Goal: Task Accomplishment & Management: Manage account settings

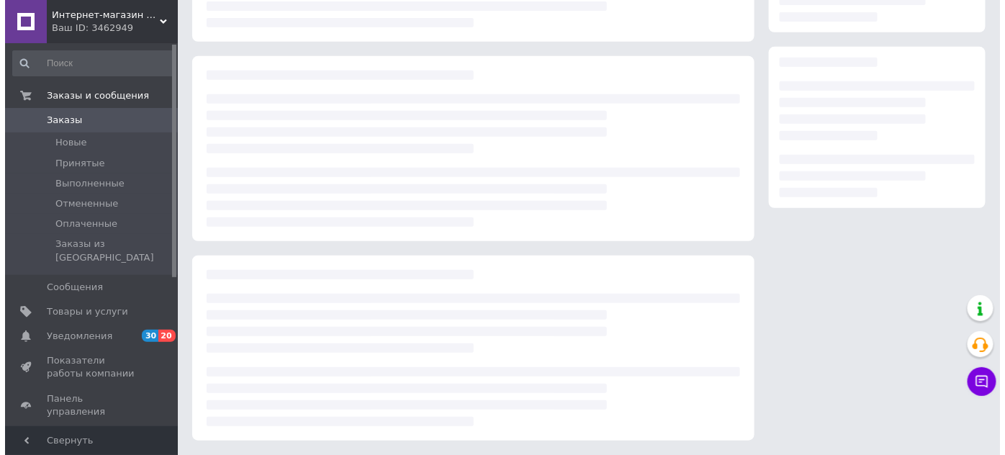
scroll to position [203, 0]
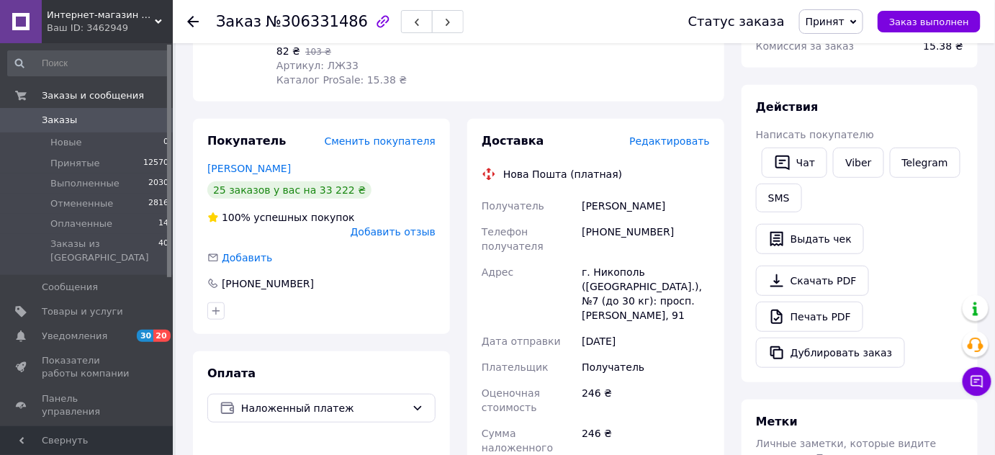
click at [695, 140] on span "Редактировать" at bounding box center [669, 141] width 81 height 12
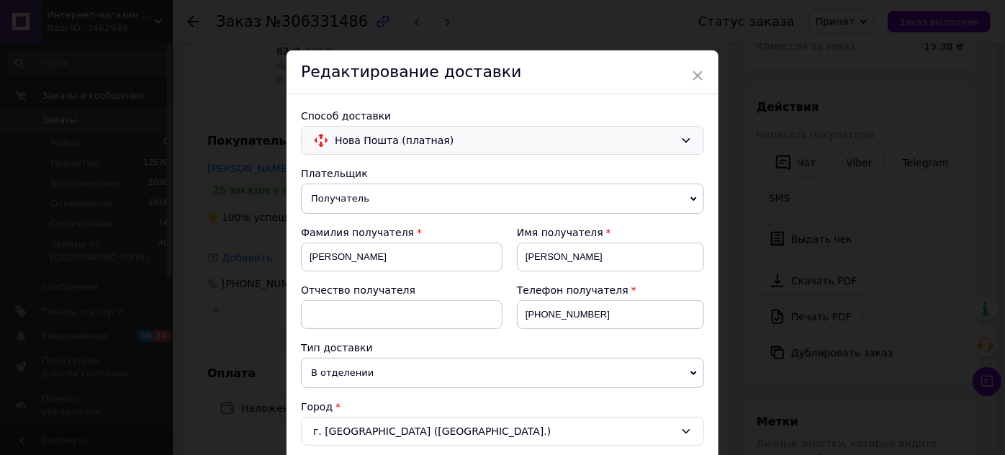
click at [426, 140] on span "Нова Пошта (платная)" at bounding box center [505, 141] width 340 height 16
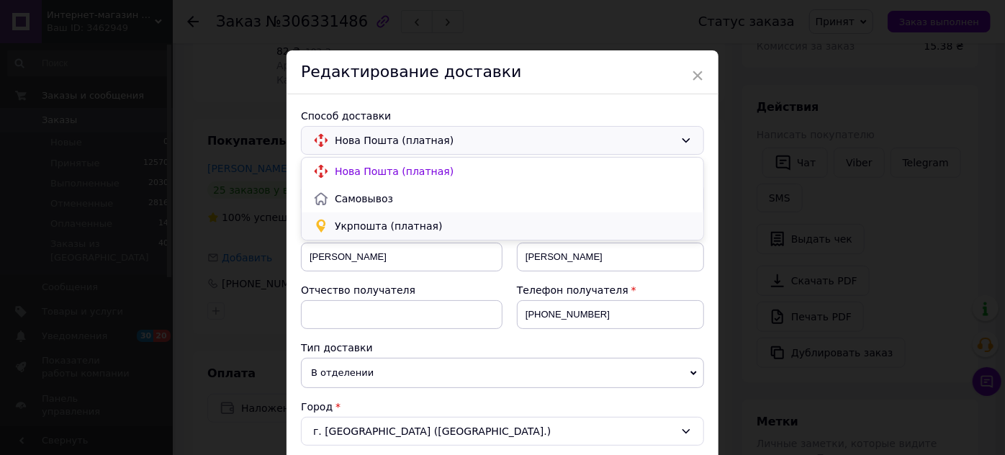
click at [406, 229] on span "Укрпошта (платная)" at bounding box center [513, 226] width 357 height 14
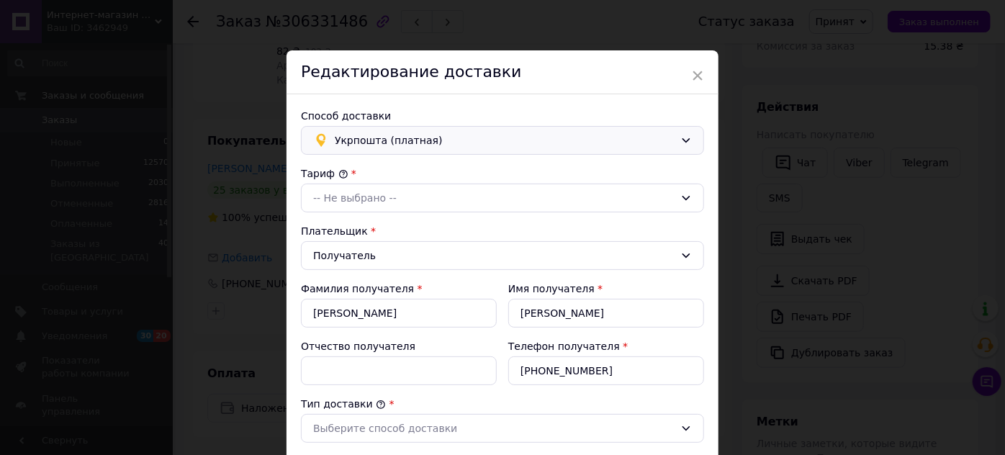
type input "246"
click at [376, 198] on div "-- Не выбрано --" at bounding box center [494, 198] width 362 height 16
click at [359, 228] on li "Стандарт" at bounding box center [503, 228] width 402 height 27
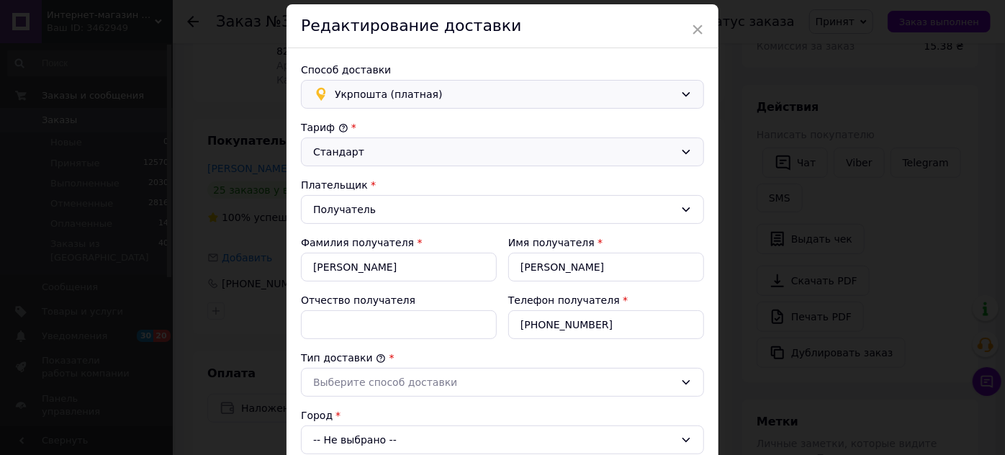
scroll to position [65, 0]
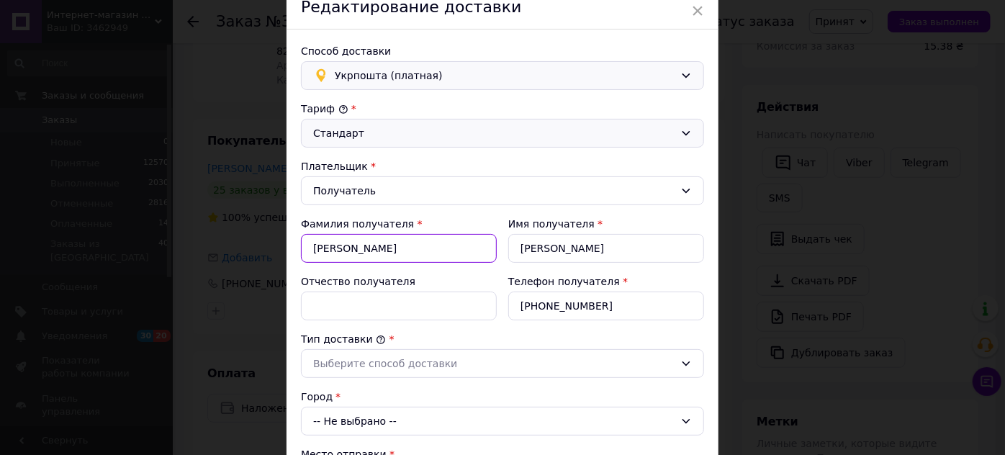
click at [374, 245] on input "[PERSON_NAME]" at bounding box center [399, 248] width 196 height 29
type input "[PERSON_NAME]"
type input "Мельнік"
click at [568, 244] on input "[PERSON_NAME]" at bounding box center [606, 248] width 196 height 29
type input "Т"
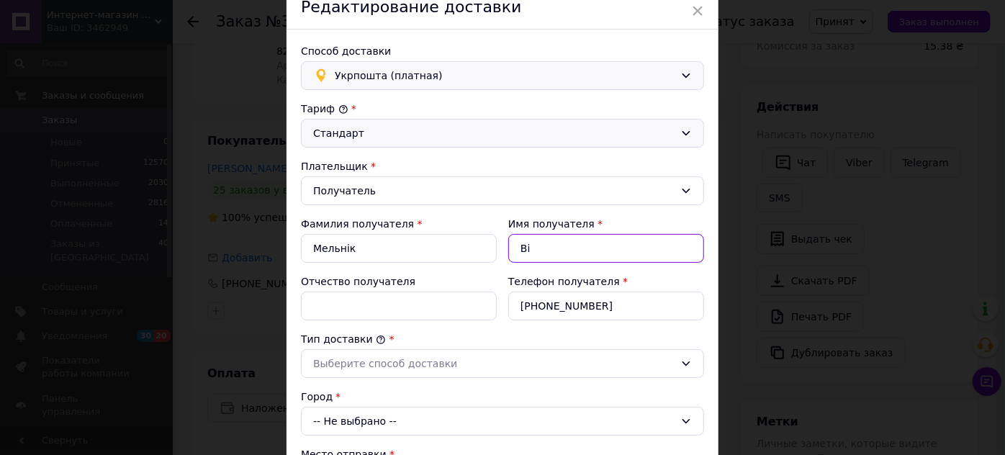
type input "Вікторія"
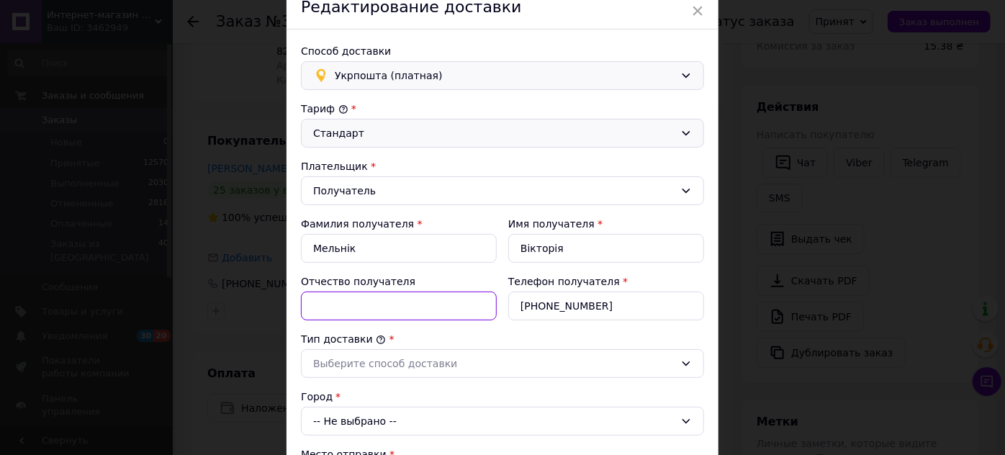
click at [329, 312] on input "Отчество получателя" at bounding box center [399, 306] width 196 height 29
type input "Анатоліївна"
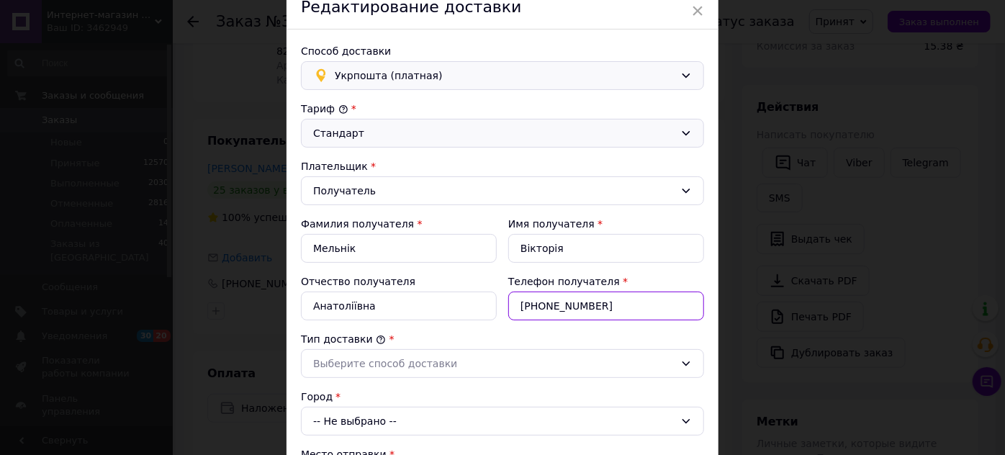
click at [609, 302] on input "[PHONE_NUMBER]" at bounding box center [606, 306] width 196 height 29
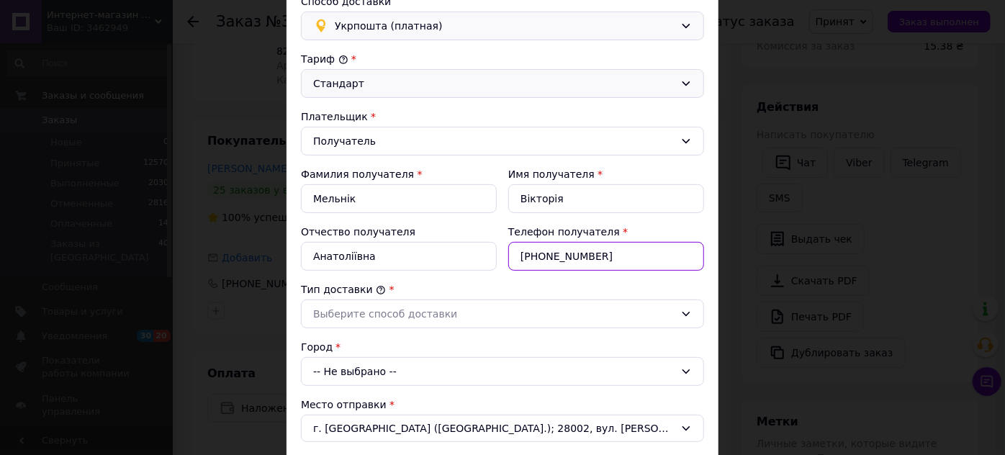
scroll to position [196, 0]
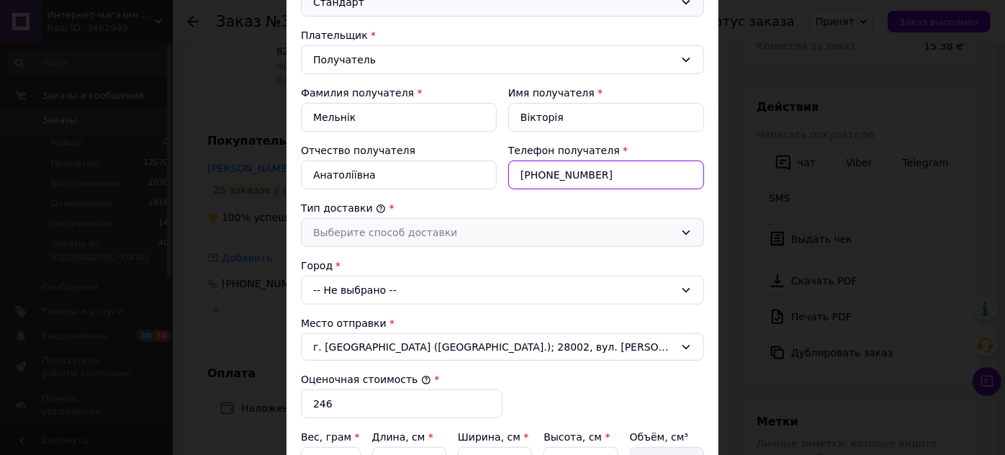
type input "[PHONE_NUMBER]"
click at [409, 232] on div "Выберите способ доставки" at bounding box center [494, 233] width 362 height 16
click at [323, 259] on li "Склад - склад" at bounding box center [503, 263] width 402 height 27
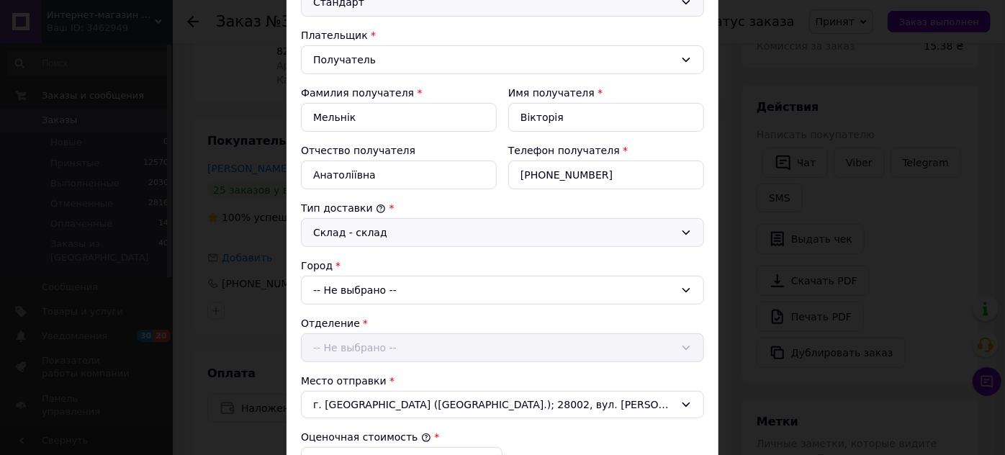
scroll to position [327, 0]
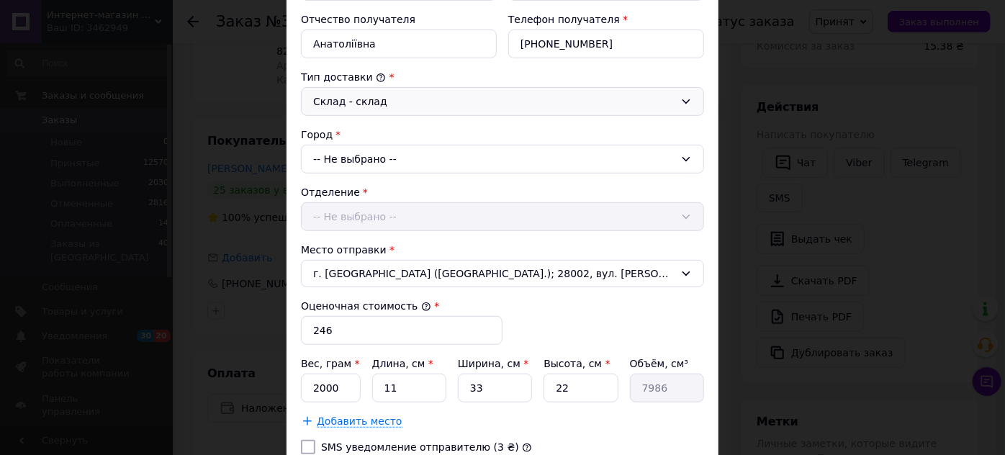
click at [398, 156] on div "-- Не выбрано --" at bounding box center [502, 159] width 403 height 29
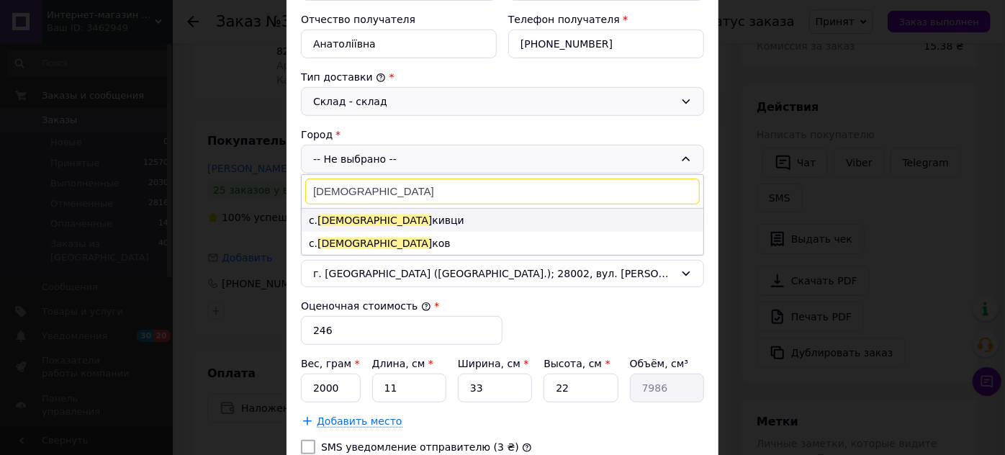
type input "[DEMOGRAPHIC_DATA]"
click at [353, 218] on li "с. Божи кивци" at bounding box center [503, 220] width 402 height 23
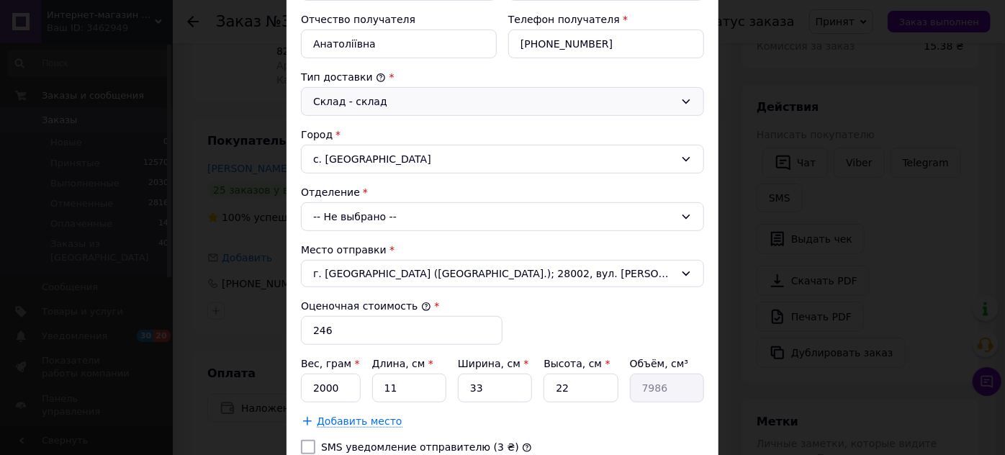
click at [360, 213] on div "-- Не выбрано --" at bounding box center [502, 216] width 403 height 29
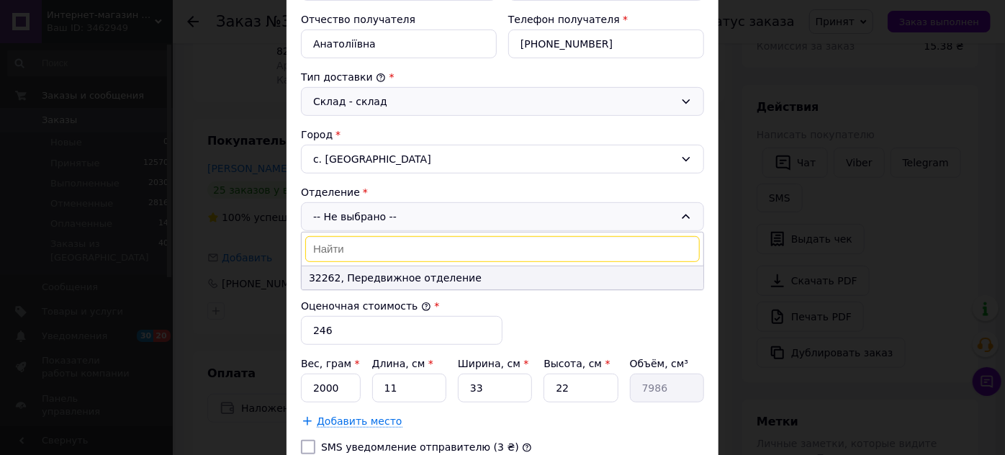
click at [357, 277] on li "32262, Передвижное отделение" at bounding box center [503, 277] width 402 height 23
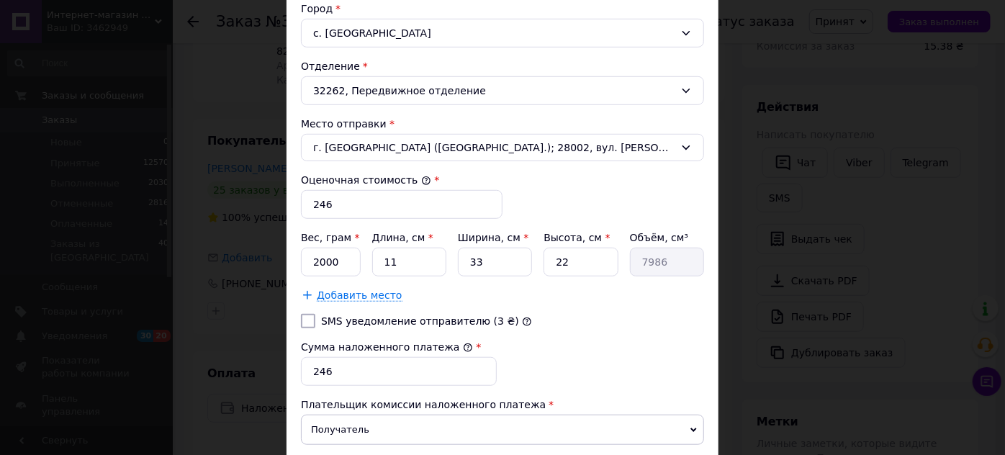
scroll to position [458, 0]
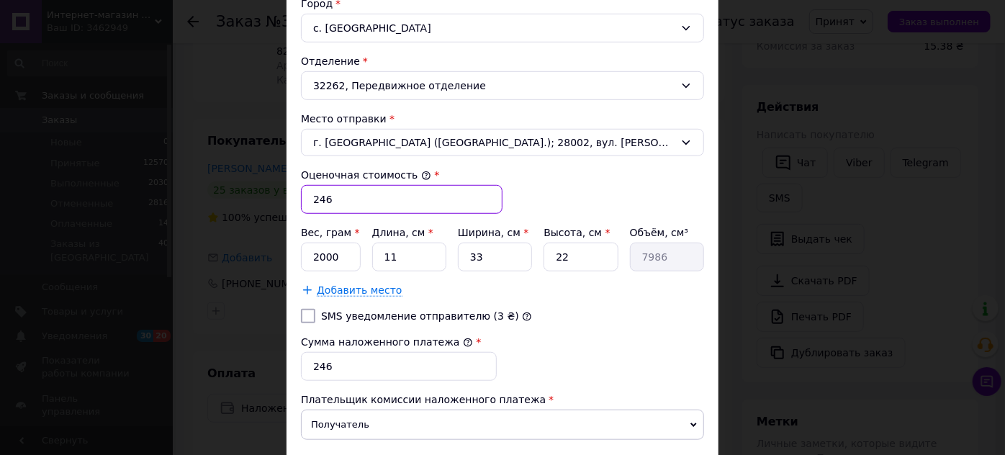
click at [345, 199] on input "246" at bounding box center [402, 199] width 202 height 29
type input "285"
click at [341, 251] on input "2000" at bounding box center [331, 257] width 60 height 29
type input "269"
click at [401, 253] on input "11" at bounding box center [409, 257] width 74 height 29
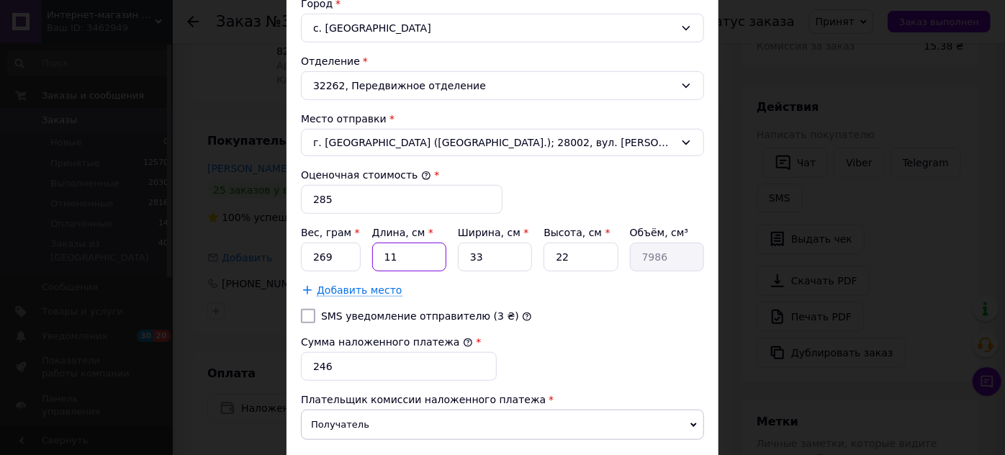
type input "1"
type input "726"
type input "2"
type input "1452"
type input "28"
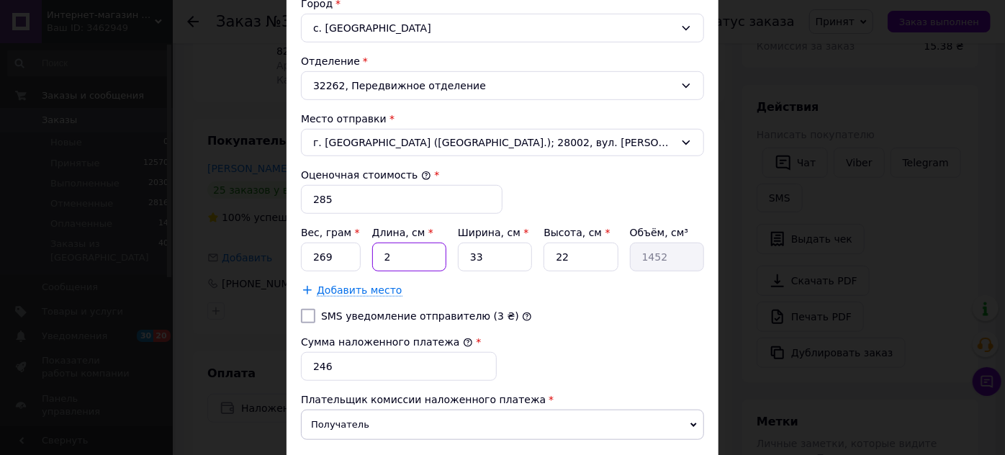
type input "20328"
type input "28"
click at [498, 253] on input "33" at bounding box center [495, 257] width 74 height 29
type input "3"
type input "1848"
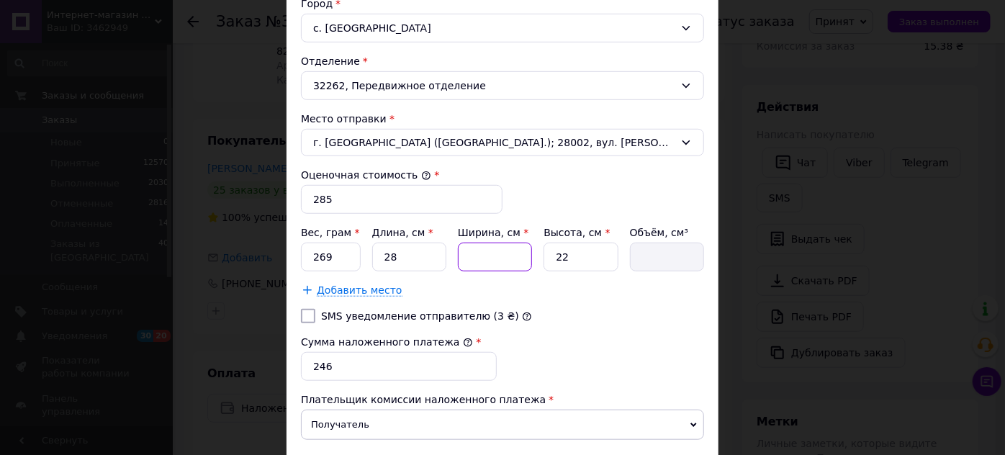
type input "2"
type input "1232"
type input "20"
type input "12320"
type input "20"
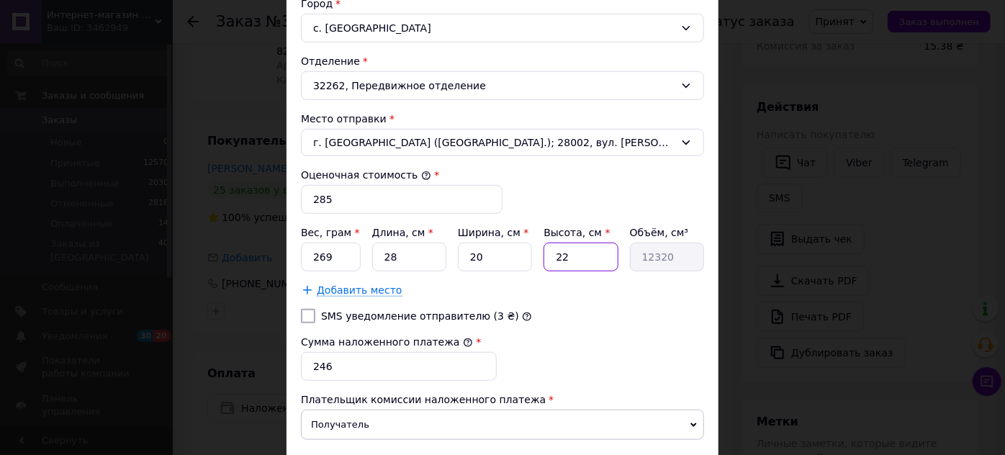
click at [578, 251] on input "22" at bounding box center [581, 257] width 74 height 29
type input "2"
type input "1120"
type input "8"
type input "4480"
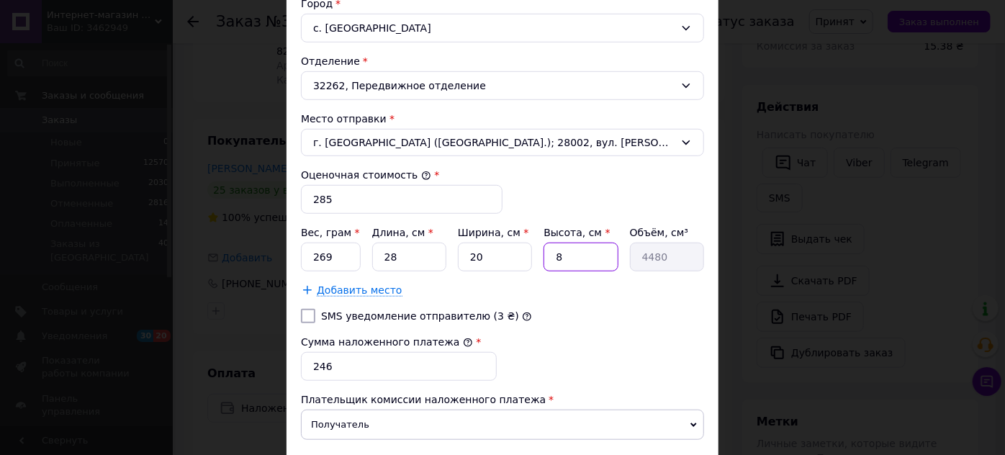
type input "8"
click at [338, 367] on input "246" at bounding box center [399, 366] width 196 height 29
type input "285"
click at [557, 359] on div "Сумма наложенного платежа * 285" at bounding box center [502, 358] width 415 height 58
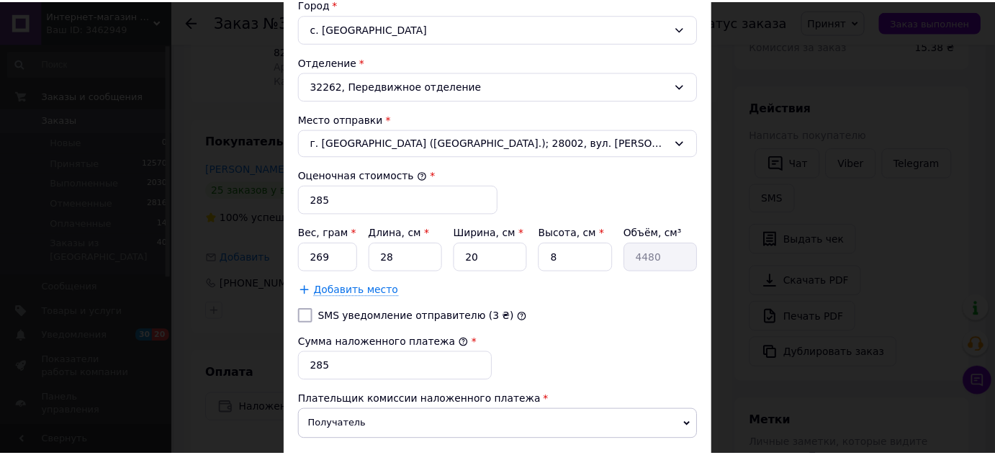
scroll to position [557, 0]
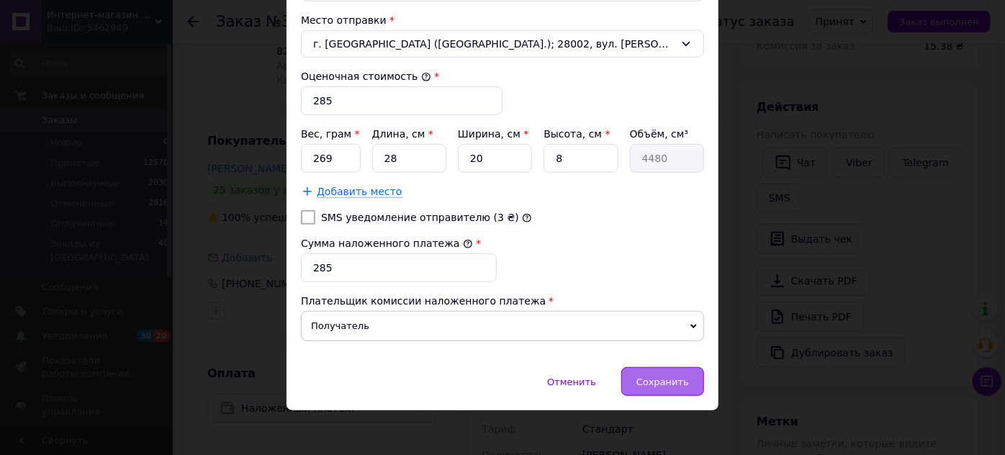
click at [675, 377] on span "Сохранить" at bounding box center [663, 382] width 53 height 11
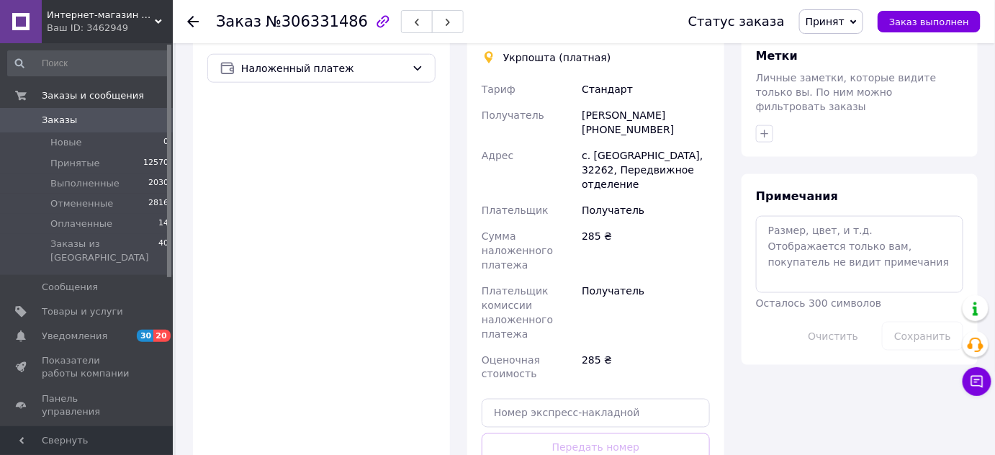
scroll to position [661, 0]
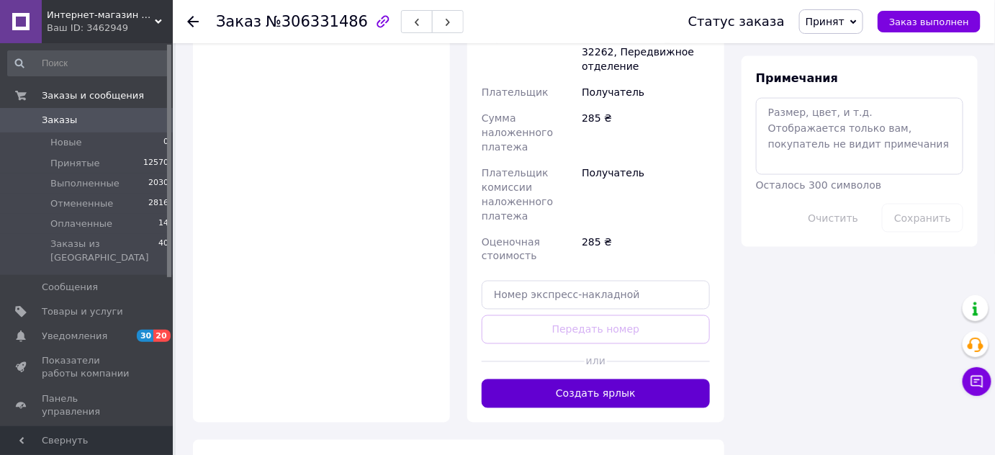
click at [612, 380] on button "Создать ярлык" at bounding box center [596, 394] width 228 height 29
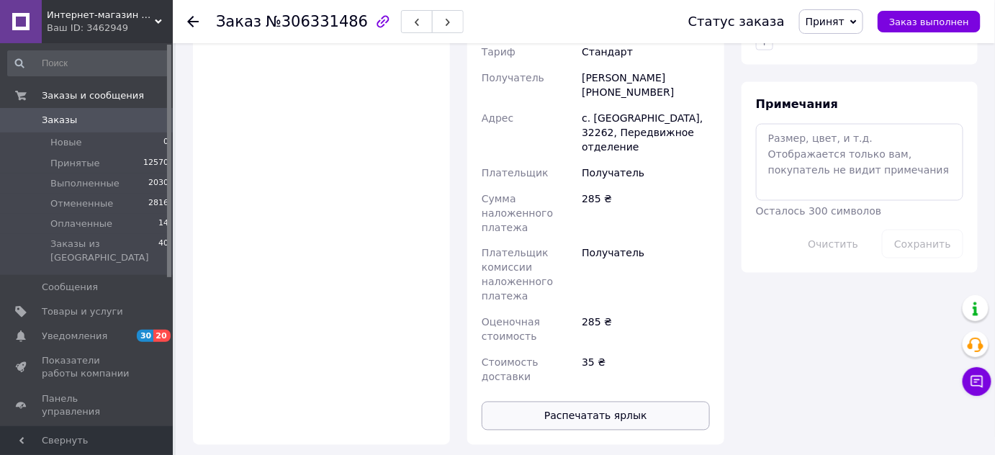
click at [623, 402] on button "Распечатать ярлык" at bounding box center [596, 416] width 228 height 29
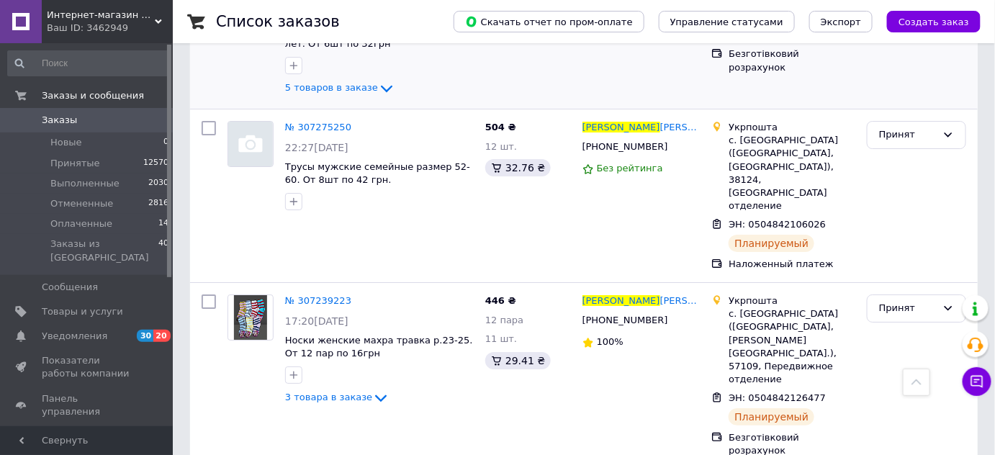
scroll to position [1702, 0]
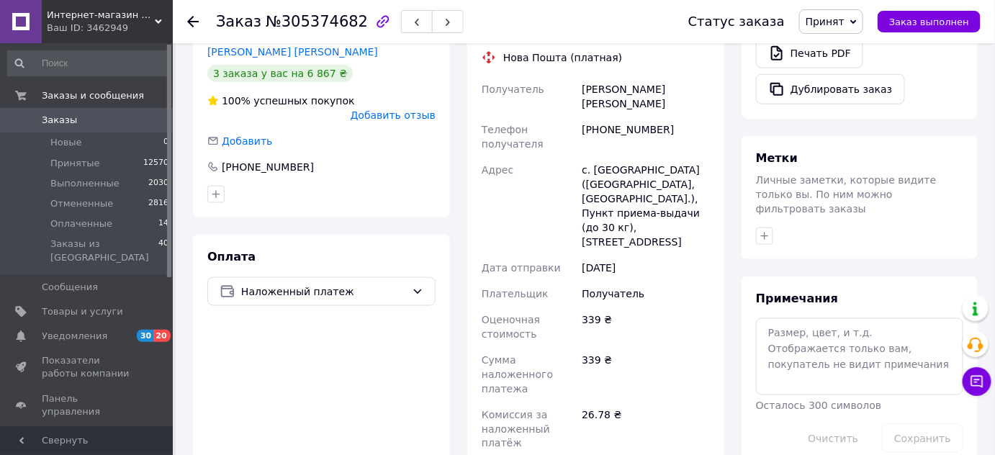
scroll to position [464, 0]
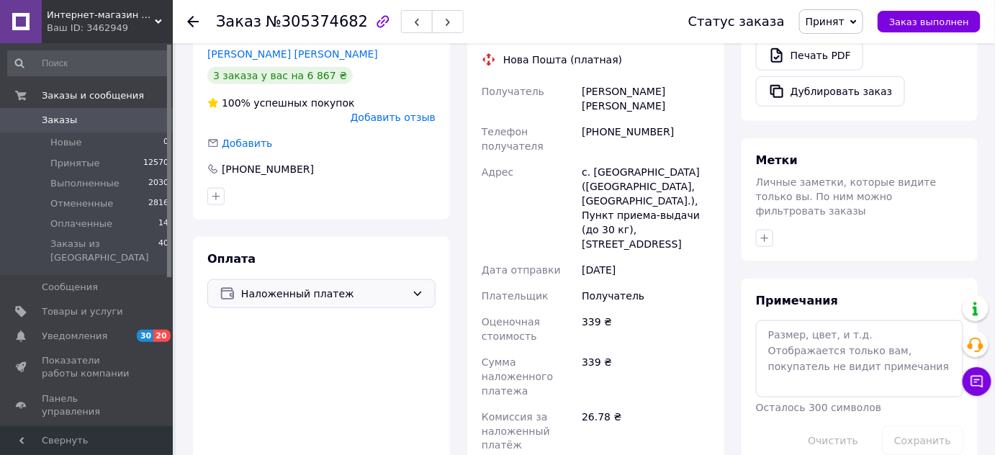
click at [289, 286] on span "Наложенный платеж" at bounding box center [323, 294] width 165 height 16
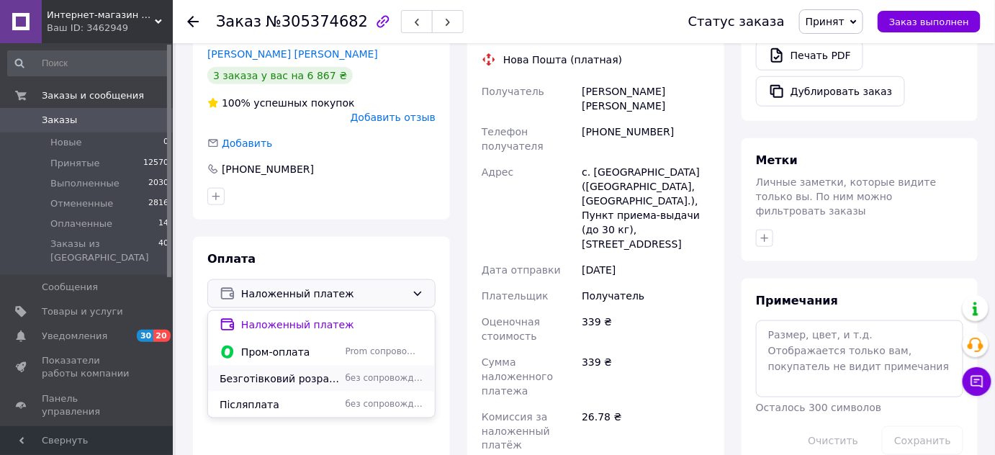
click at [291, 372] on span "Безготівковий розрахунок" at bounding box center [280, 379] width 120 height 14
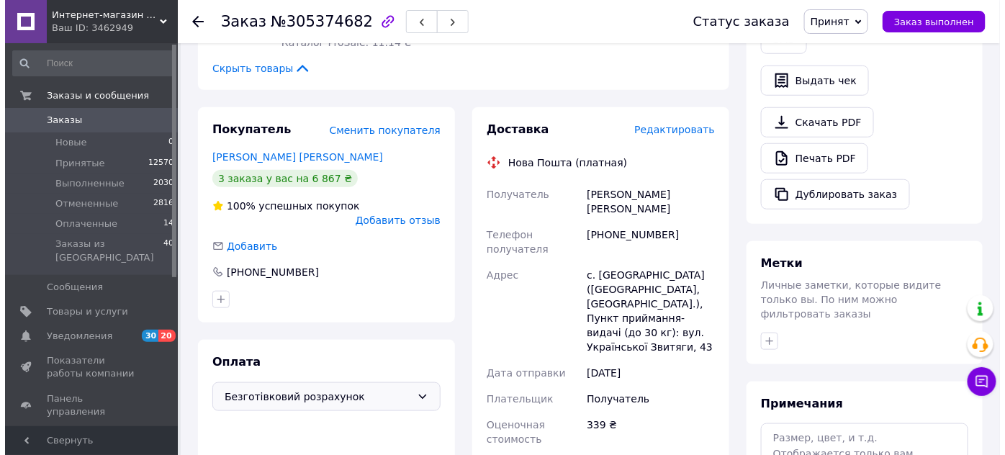
scroll to position [202, 0]
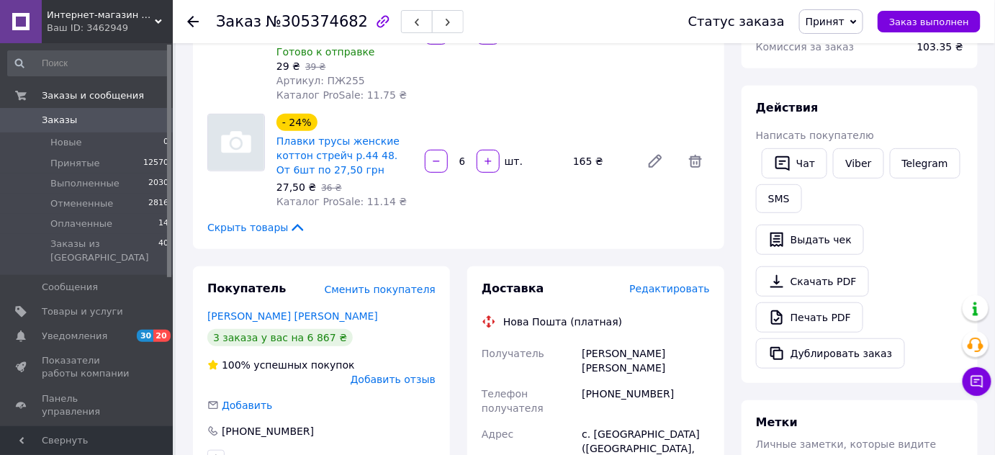
click at [679, 283] on span "Редактировать" at bounding box center [669, 289] width 81 height 12
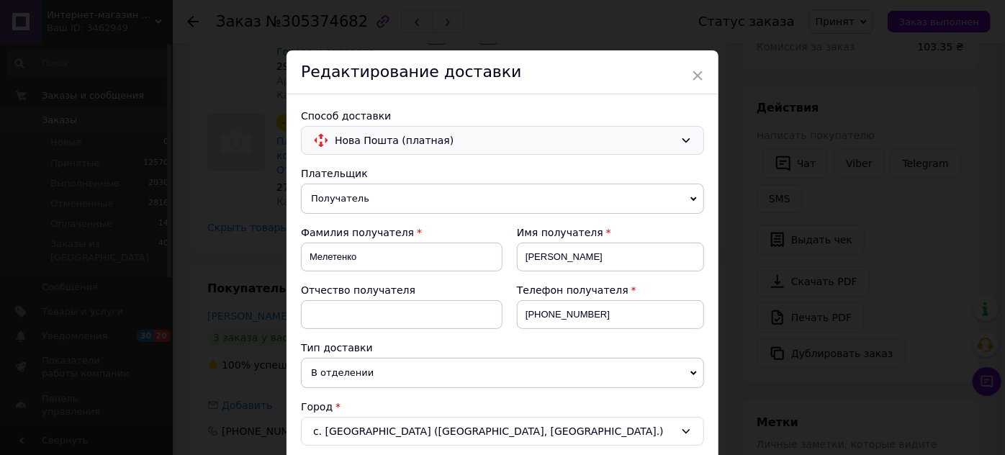
click at [431, 136] on span "Нова Пошта (платная)" at bounding box center [505, 141] width 340 height 16
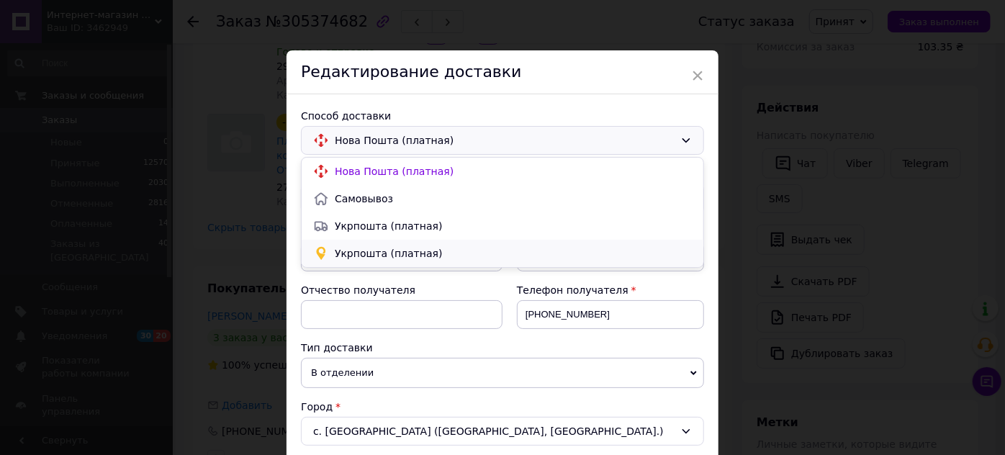
click at [401, 254] on span "Укрпошта (платная)" at bounding box center [513, 253] width 357 height 14
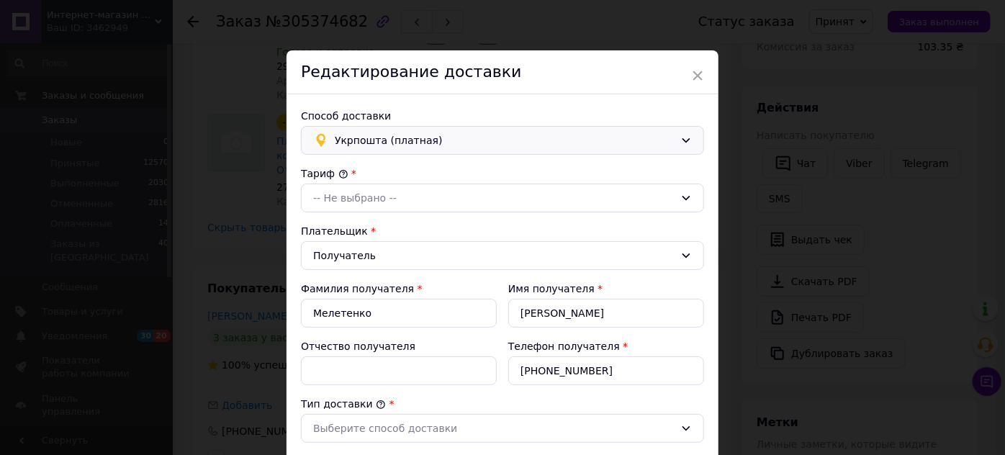
type input "339"
click at [370, 199] on div "-- Не выбрано --" at bounding box center [494, 198] width 362 height 16
click at [359, 226] on li "Стандарт" at bounding box center [503, 228] width 402 height 27
click at [381, 314] on input "Мелетенко" at bounding box center [399, 313] width 196 height 29
type input "М"
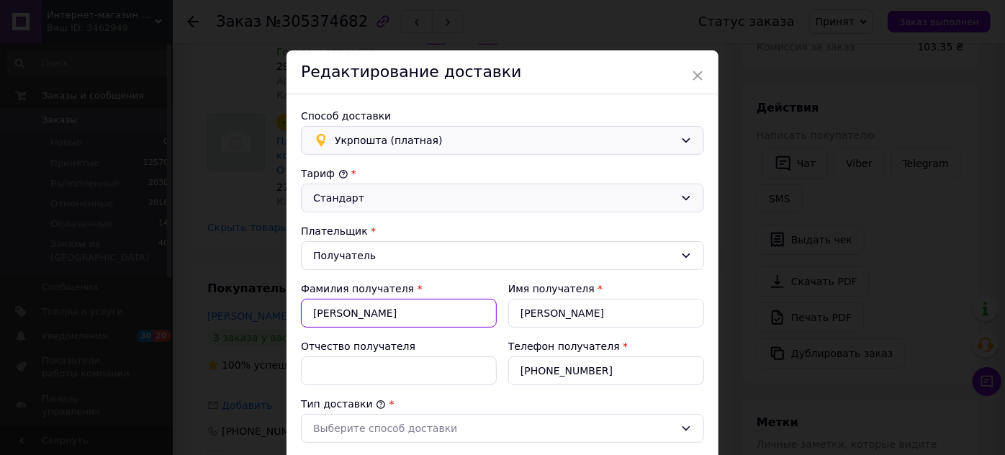
type input "[PERSON_NAME]"
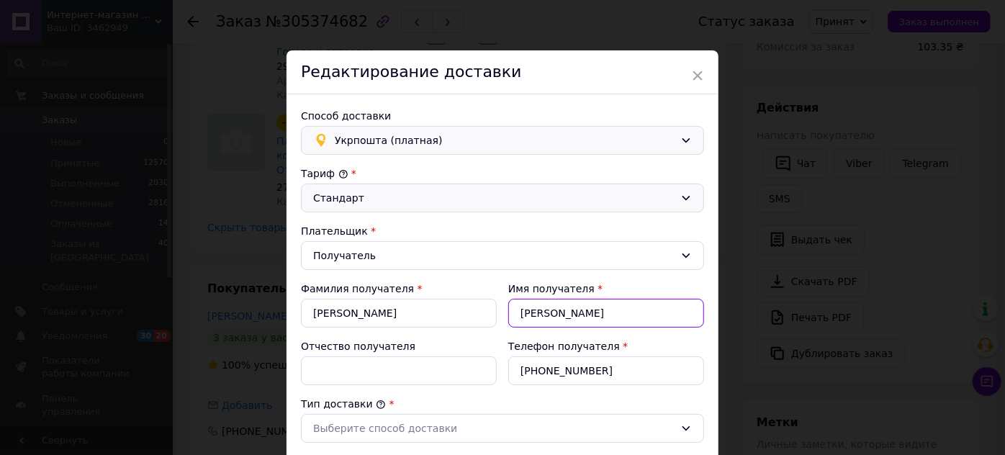
click at [578, 318] on input "[PERSON_NAME]" at bounding box center [606, 313] width 196 height 29
type input "т"
type input "Наталія"
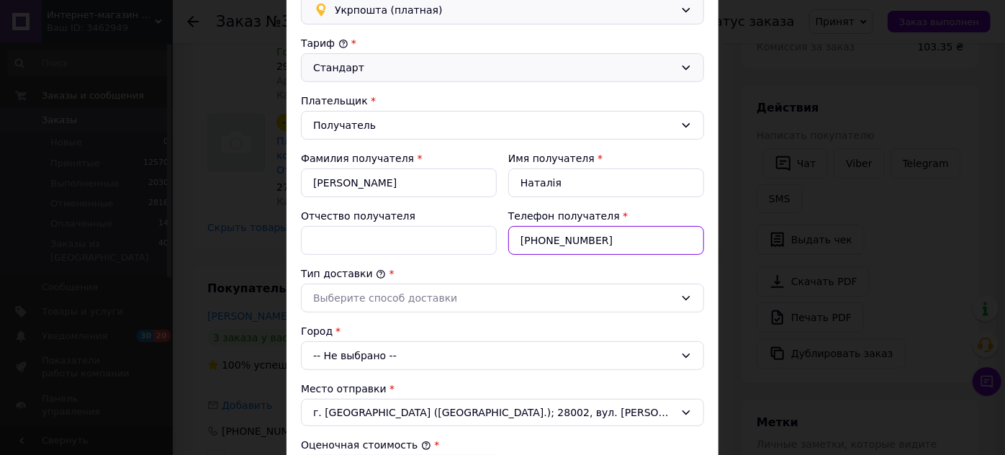
click at [603, 235] on input "[PHONE_NUMBER]" at bounding box center [606, 240] width 196 height 29
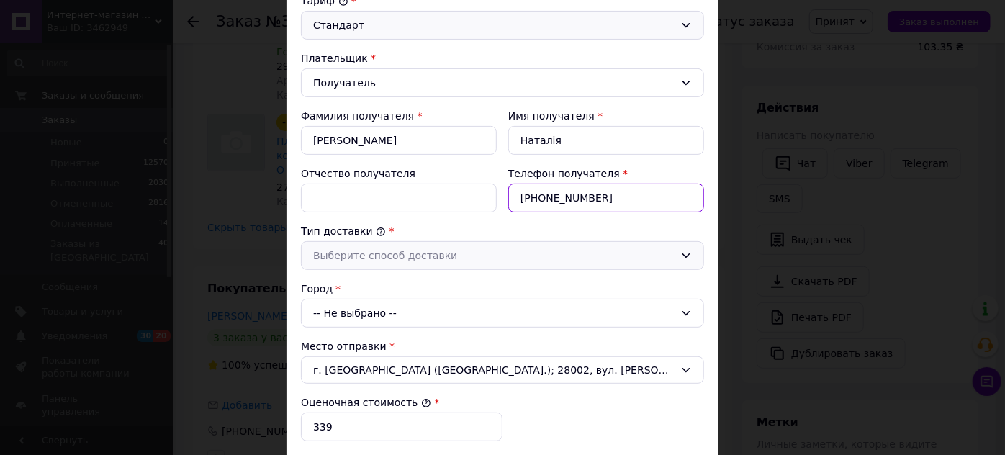
scroll to position [196, 0]
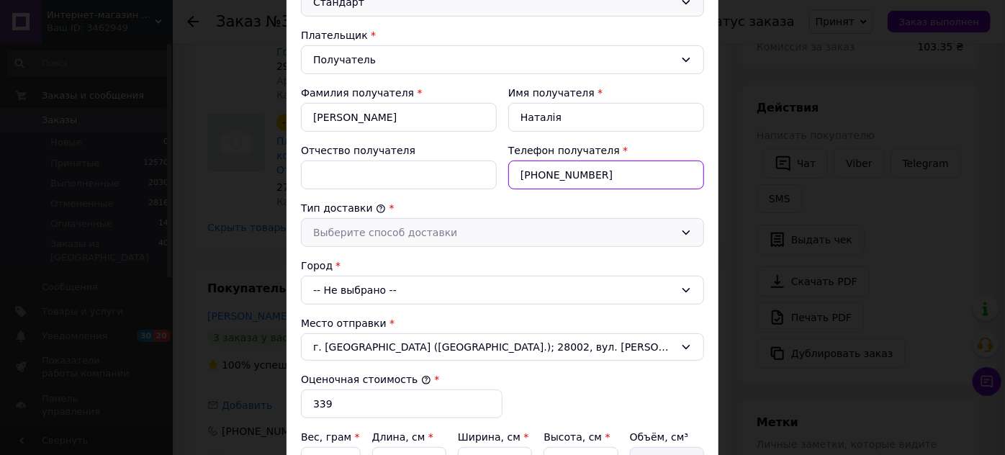
type input "[PHONE_NUMBER]"
click at [362, 231] on div "Выберите способ доставки" at bounding box center [494, 233] width 362 height 16
click at [357, 262] on li "Склад - склад" at bounding box center [503, 263] width 402 height 27
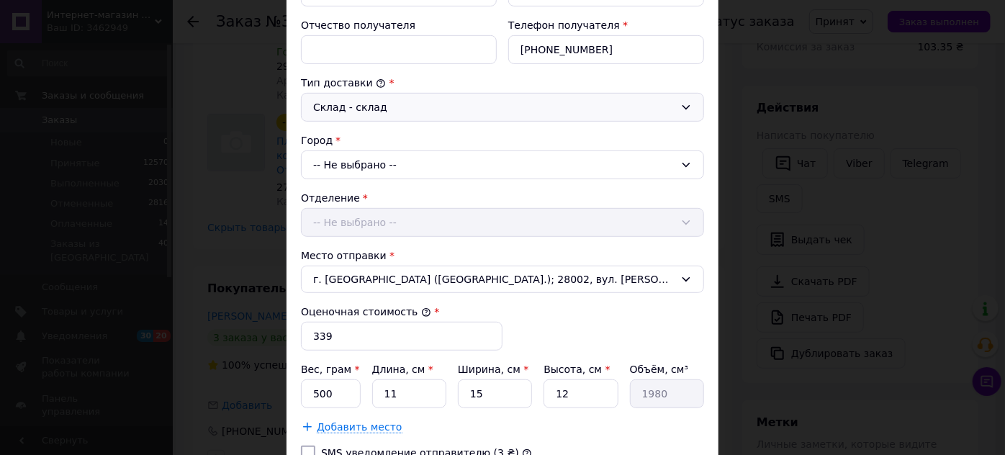
scroll to position [327, 0]
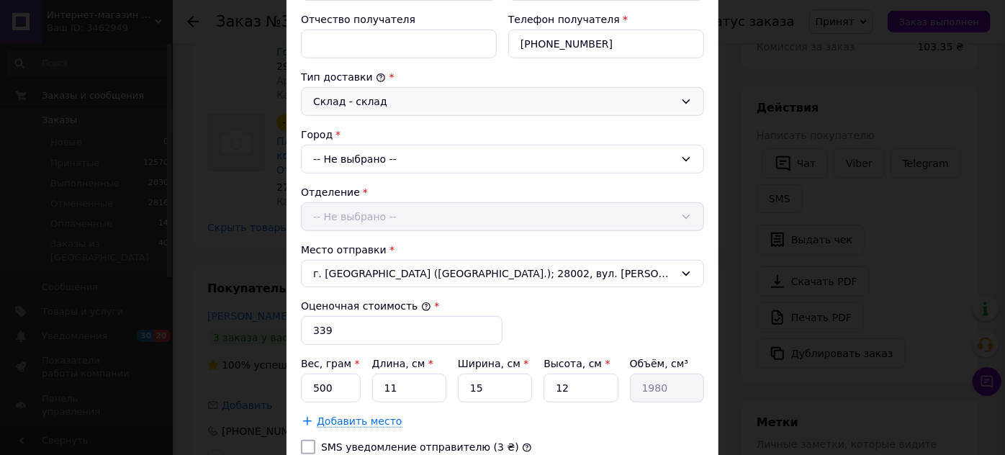
click at [400, 149] on div "-- Не выбрано --" at bounding box center [502, 159] width 403 height 29
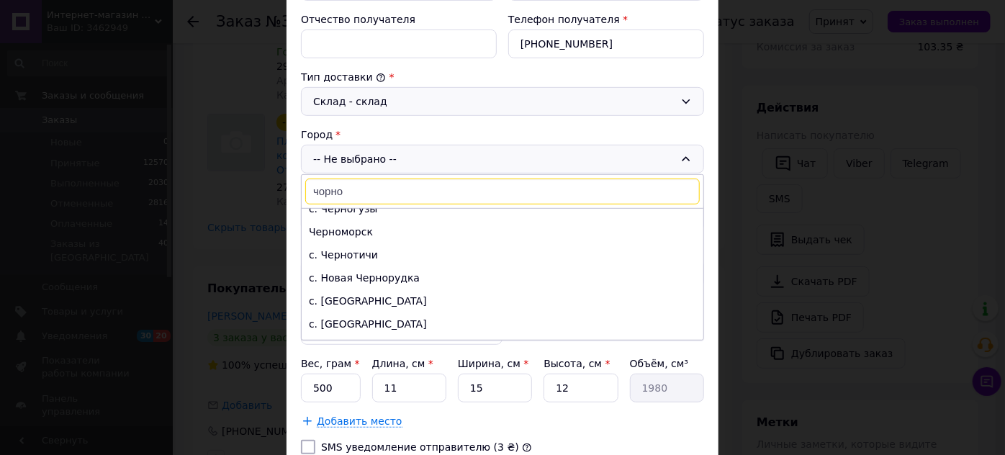
scroll to position [0, 0]
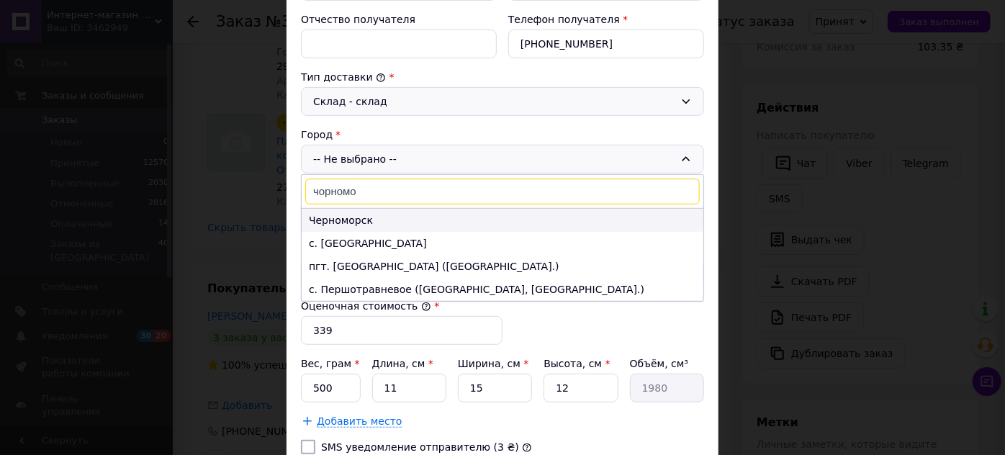
type input "чорномо"
click at [359, 215] on li "Черноморск" at bounding box center [503, 220] width 402 height 23
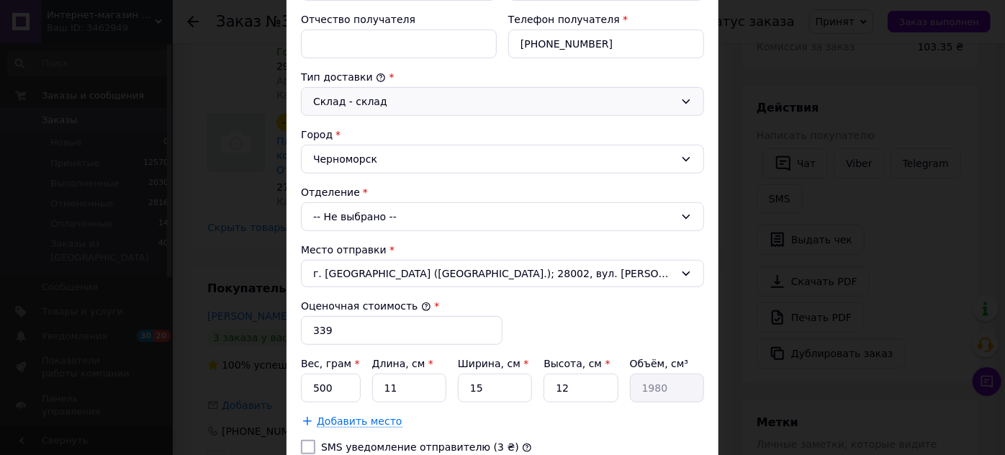
click at [357, 215] on div "-- Не выбрано --" at bounding box center [502, 216] width 403 height 29
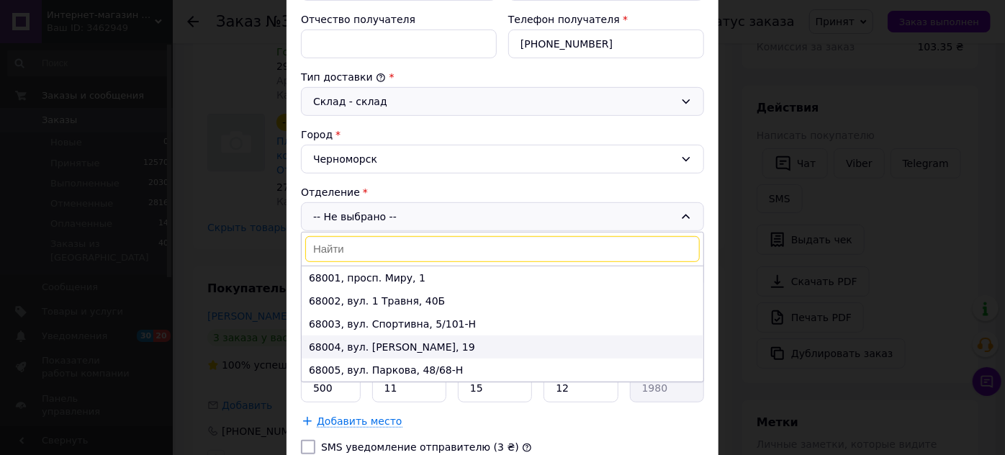
click at [358, 343] on li "68004, вул. [PERSON_NAME], 19" at bounding box center [503, 347] width 402 height 23
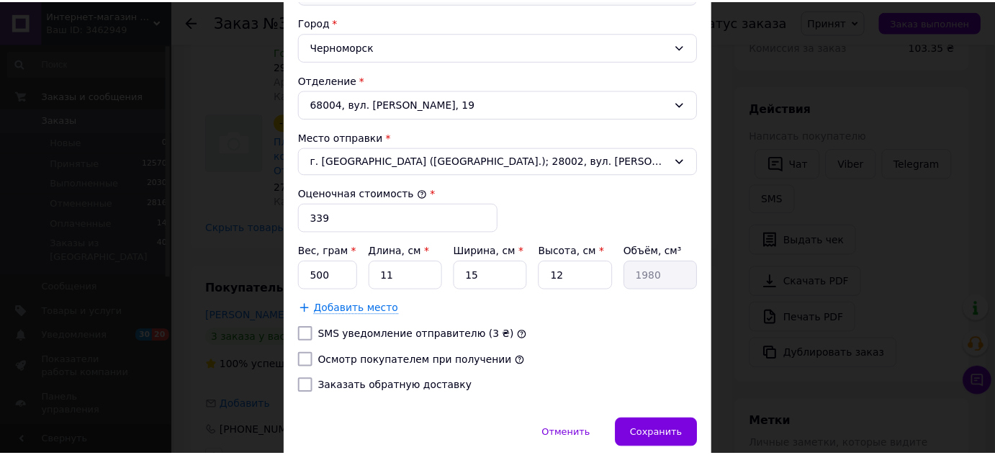
scroll to position [458, 0]
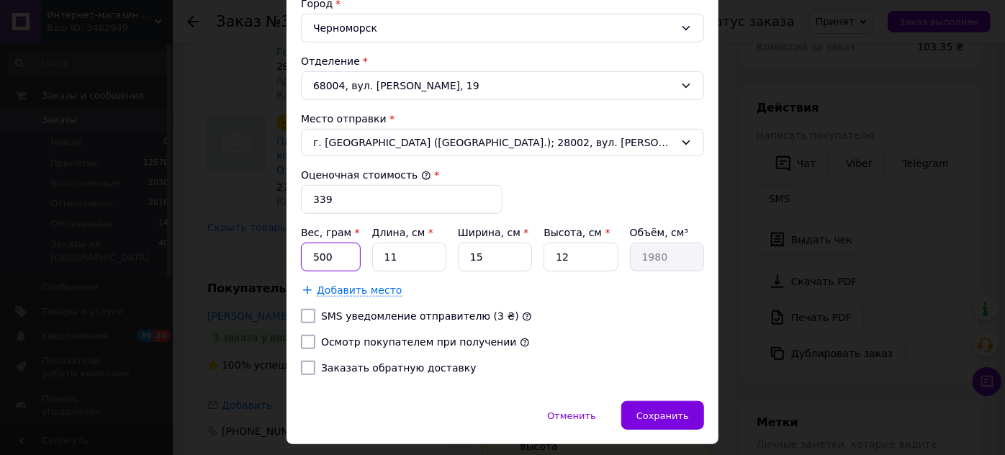
click at [345, 249] on input "500" at bounding box center [331, 257] width 60 height 29
type input "5"
type input "303"
click at [404, 256] on input "11" at bounding box center [409, 257] width 74 height 29
type input "1"
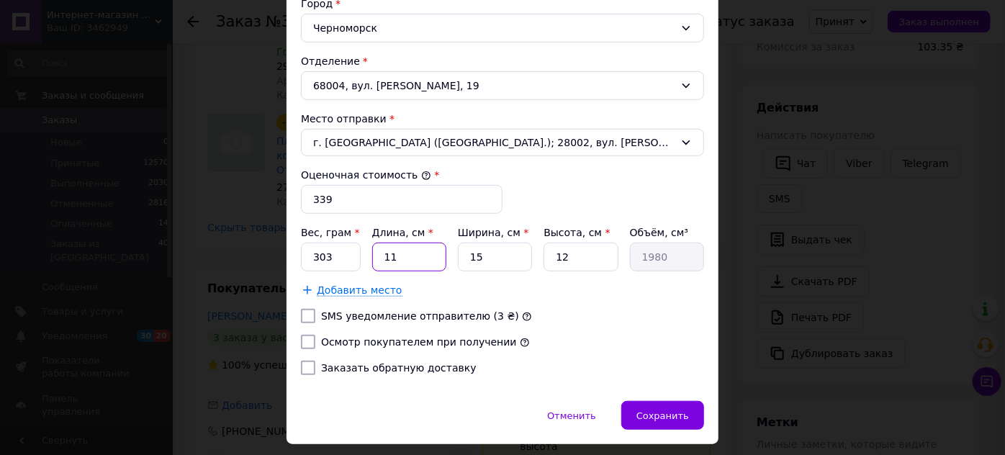
type input "180"
type input "2"
type input "360"
type input "20"
type input "3600"
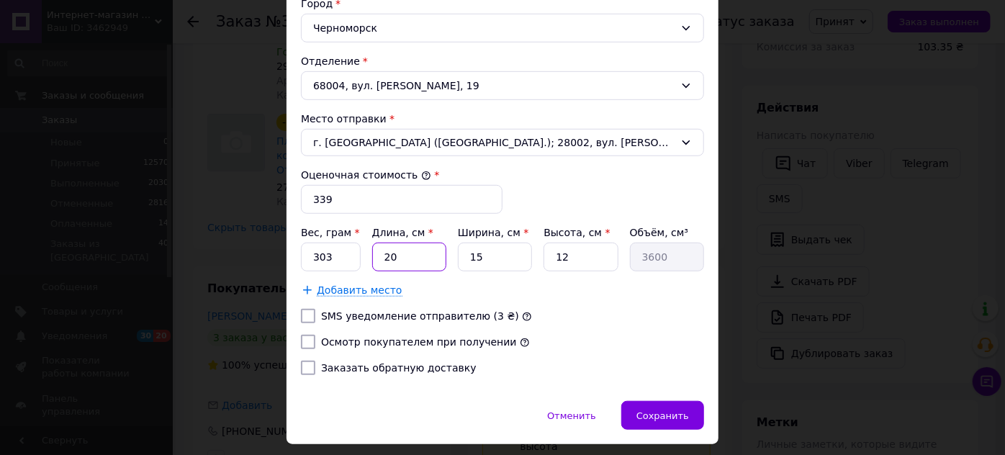
type input "20"
click at [480, 255] on input "15" at bounding box center [495, 257] width 74 height 29
type input "1"
type input "240"
type input "2"
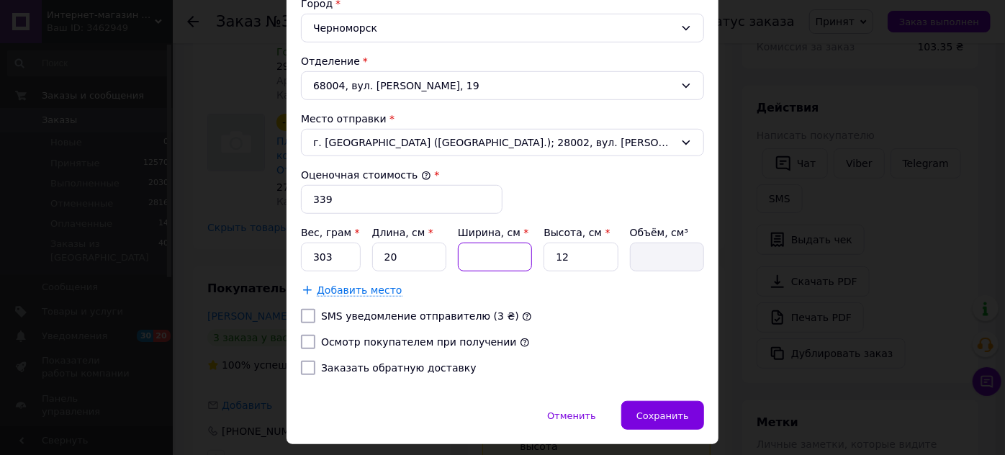
type input "480"
type input "20"
type input "4800"
type input "20"
click at [567, 250] on input "12" at bounding box center [581, 257] width 74 height 29
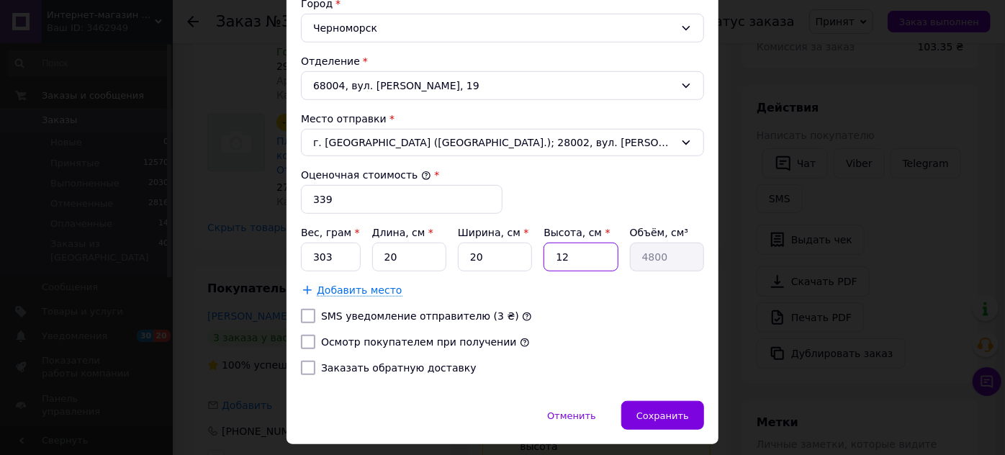
type input "1"
type input "400"
type input "5"
type input "2000"
type input "5"
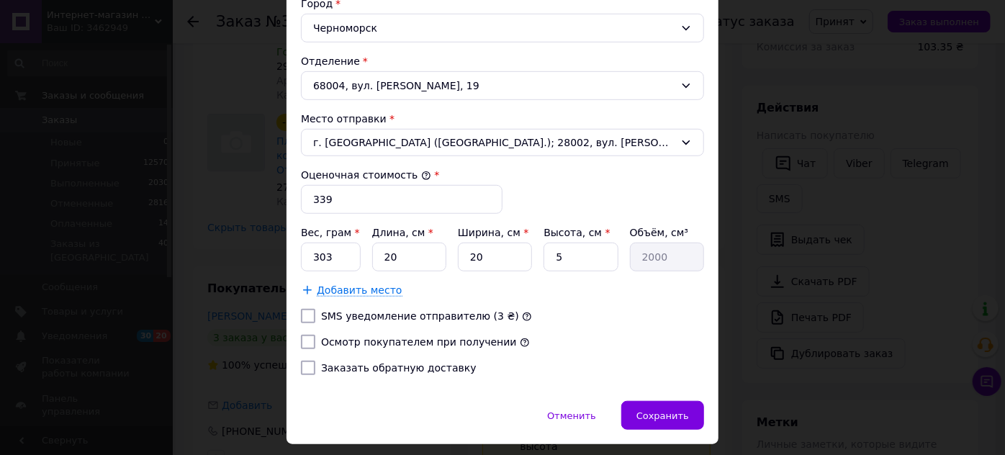
click at [583, 335] on div "Осмотр покупателем при получении" at bounding box center [502, 342] width 409 height 14
click at [485, 337] on label "Осмотр покупателем при получении" at bounding box center [419, 342] width 196 height 12
click at [315, 337] on input "Осмотр покупателем при получении" at bounding box center [308, 342] width 14 height 14
checkbox input "true"
click at [670, 414] on span "Сохранить" at bounding box center [663, 415] width 53 height 11
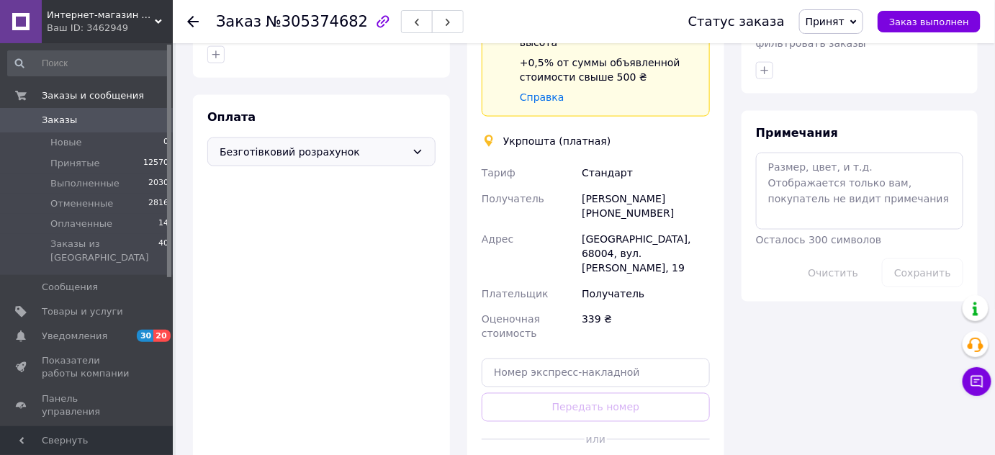
scroll to position [660, 0]
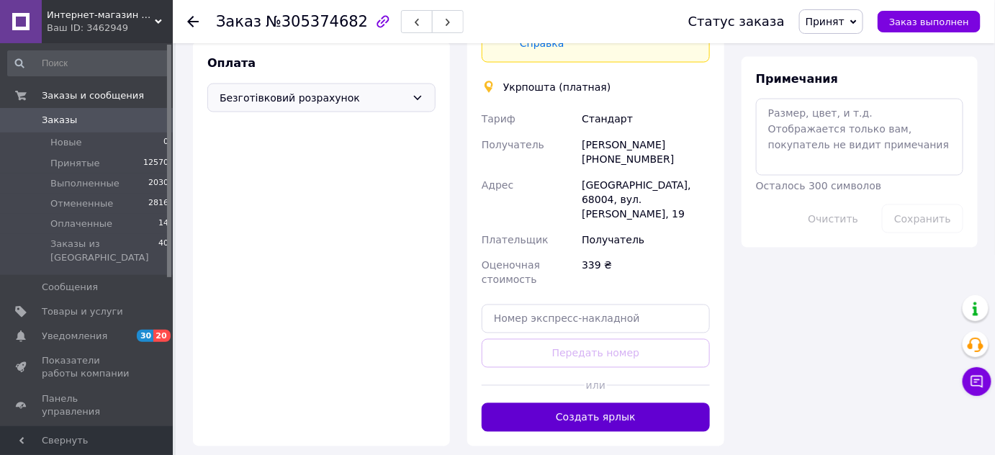
click at [582, 403] on button "Создать ярлык" at bounding box center [596, 417] width 228 height 29
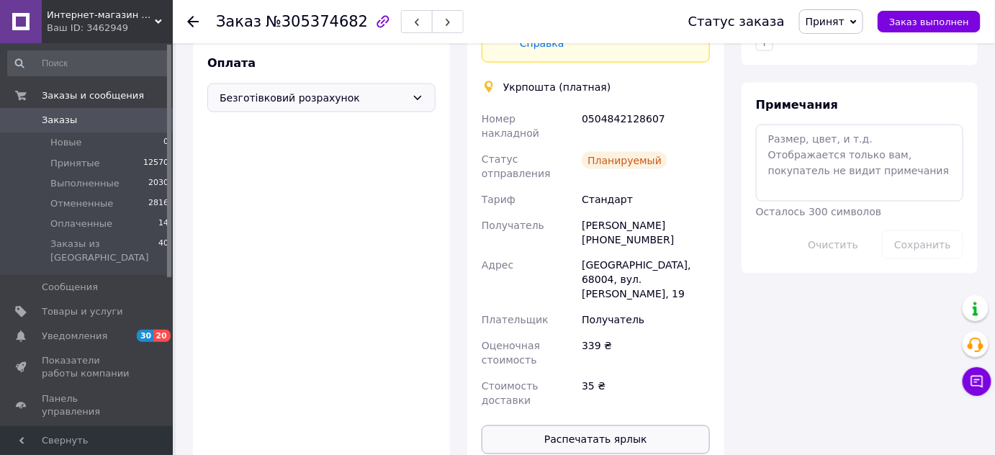
click at [611, 426] on button "Распечатать ярлык" at bounding box center [596, 440] width 228 height 29
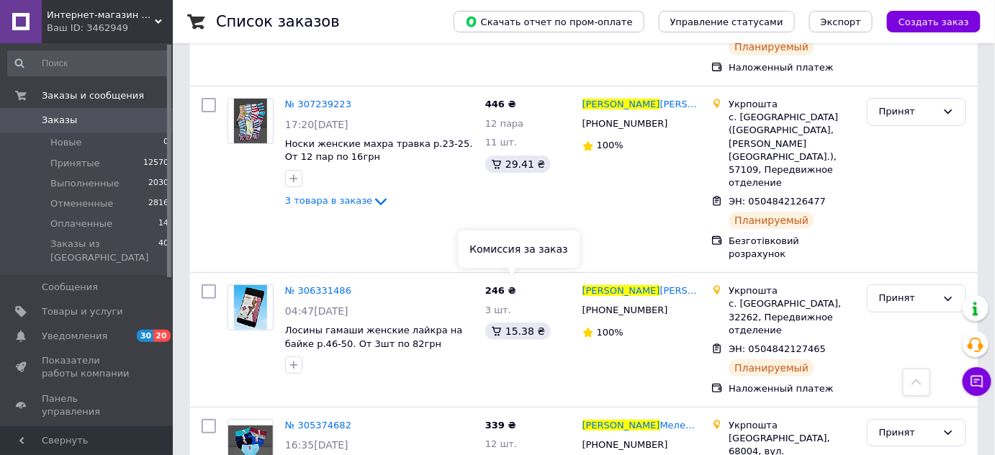
scroll to position [1898, 0]
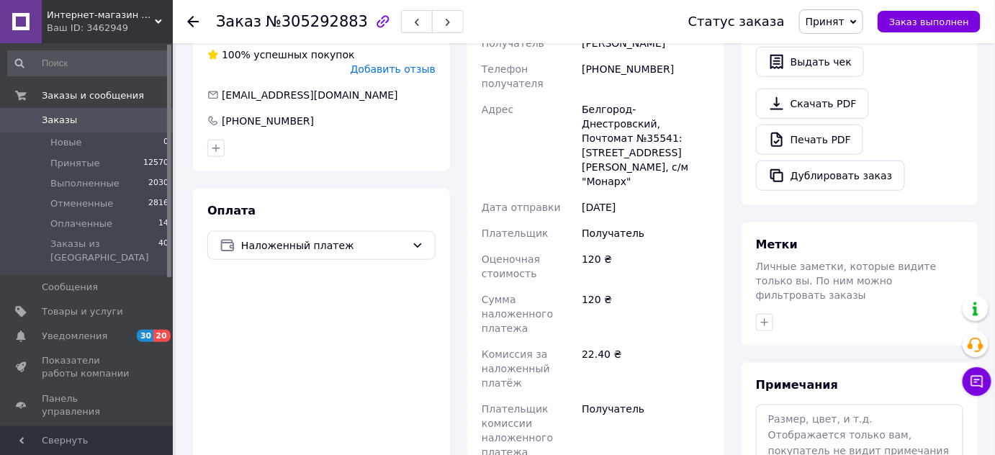
scroll to position [326, 0]
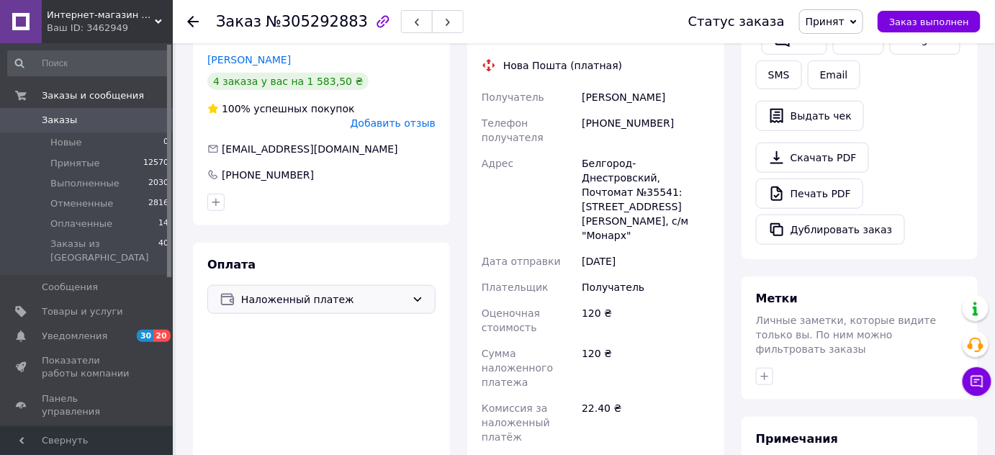
click at [292, 292] on span "Наложенный платеж" at bounding box center [323, 300] width 165 height 16
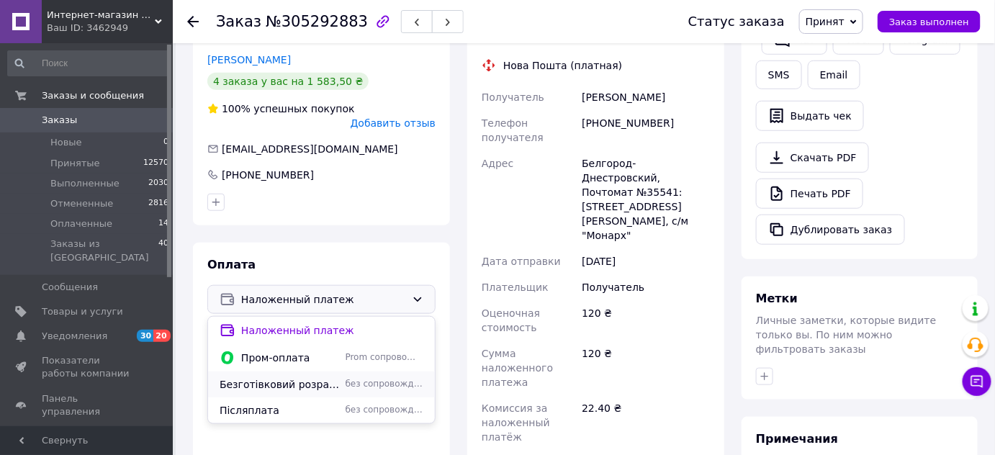
click at [284, 377] on span "Безготівковий розрахунок" at bounding box center [280, 384] width 120 height 14
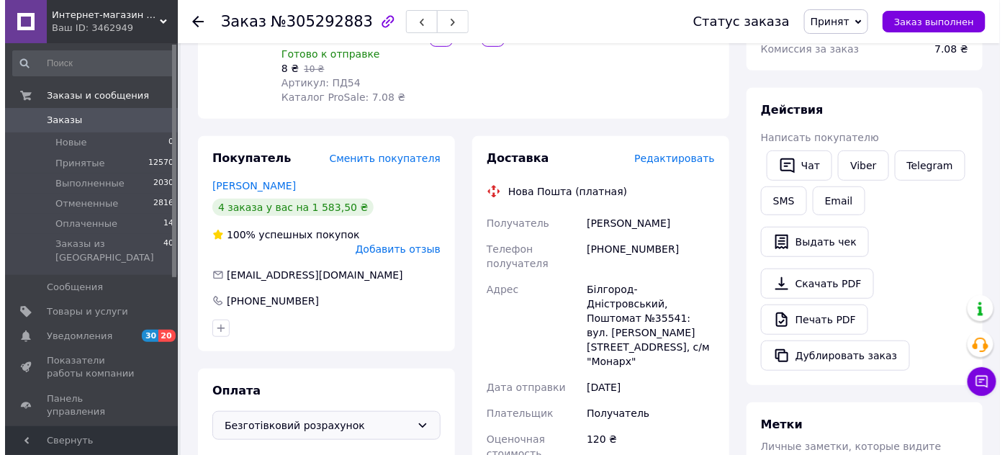
scroll to position [196, 0]
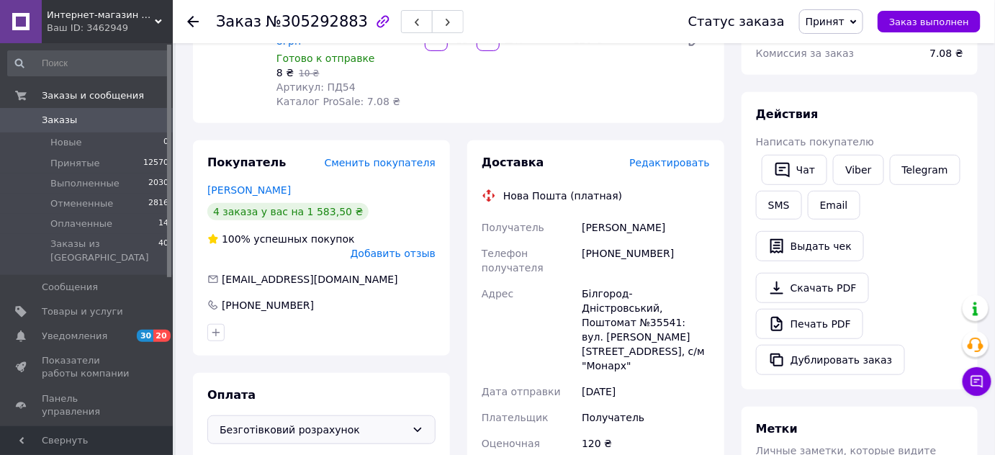
click at [681, 157] on span "Редактировать" at bounding box center [669, 163] width 81 height 12
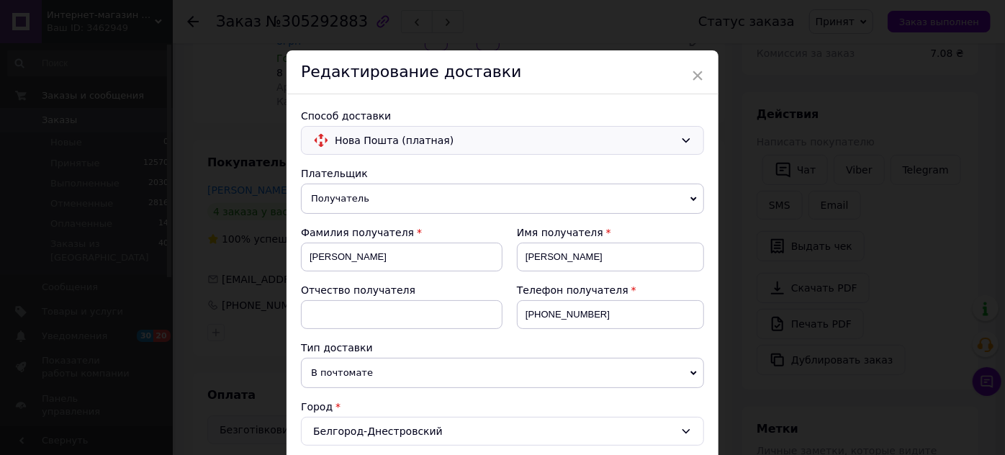
click at [421, 142] on span "Нова Пошта (платная)" at bounding box center [505, 141] width 340 height 16
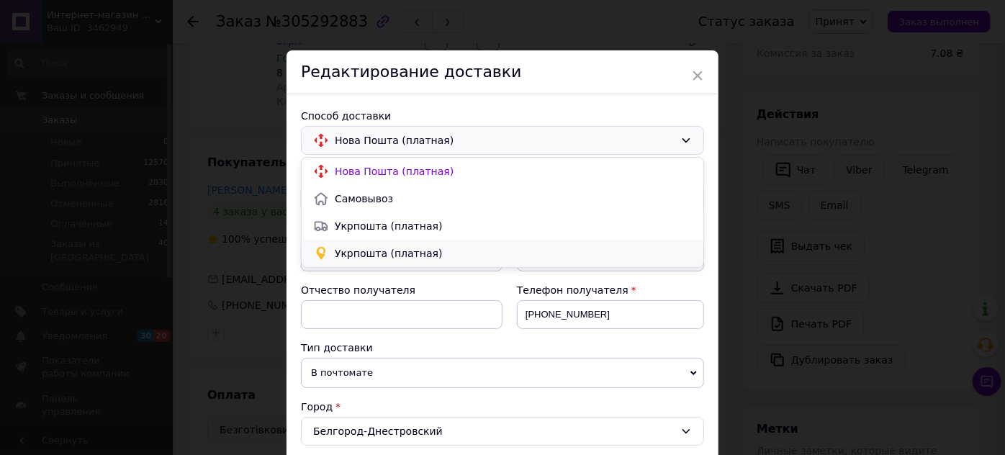
click at [395, 253] on span "Укрпошта (платная)" at bounding box center [513, 253] width 357 height 14
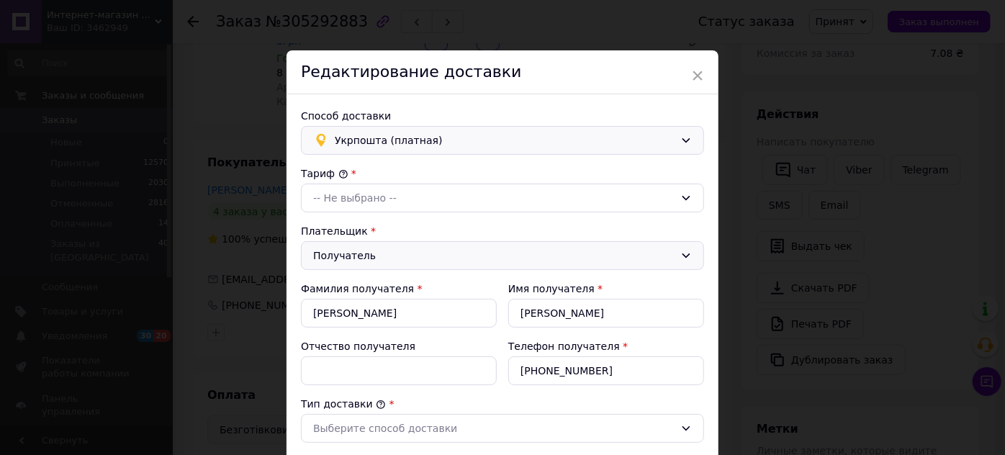
type input "120"
click at [369, 201] on div "-- Не выбрано --" at bounding box center [494, 198] width 362 height 16
click at [351, 225] on li "Стандарт" at bounding box center [503, 228] width 402 height 27
click at [378, 312] on input "[PERSON_NAME]" at bounding box center [399, 313] width 196 height 29
type input "Х"
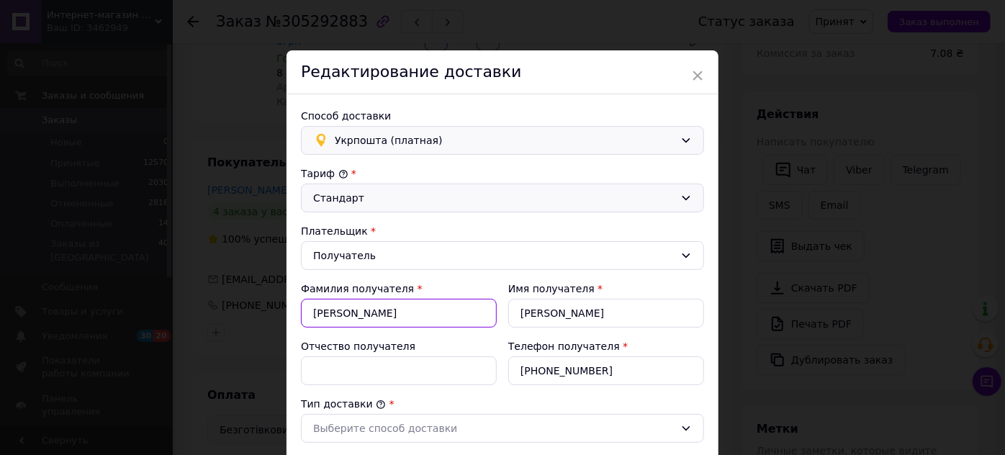
type input "[PERSON_NAME]"
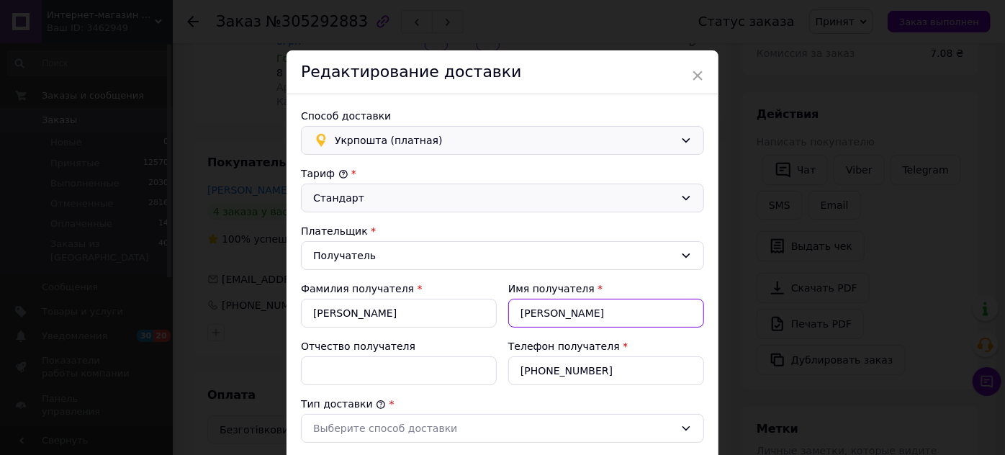
click at [570, 313] on input "[PERSON_NAME]" at bounding box center [606, 313] width 196 height 29
type input "Т"
type input "Наталія"
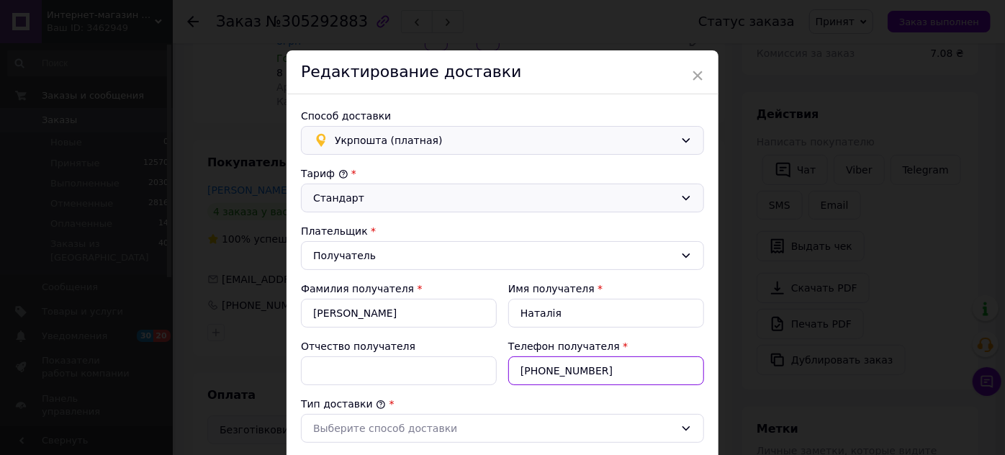
click at [618, 369] on input "[PHONE_NUMBER]" at bounding box center [606, 370] width 196 height 29
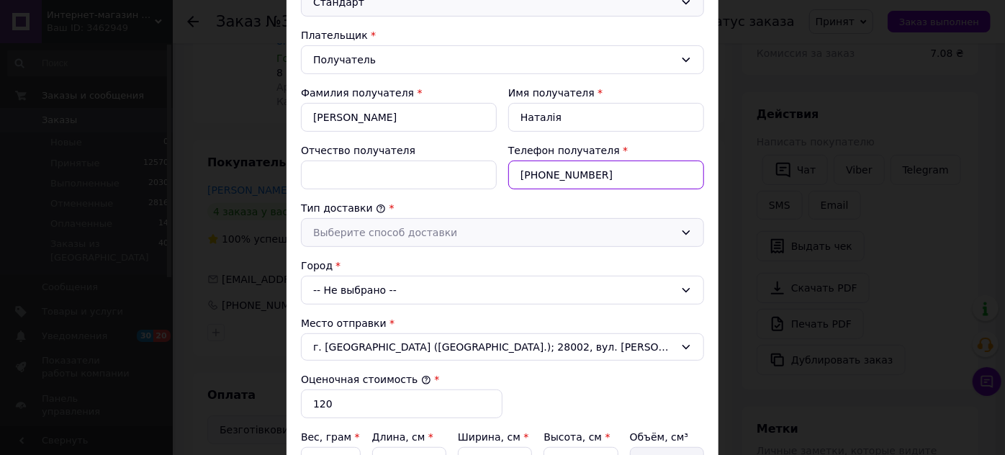
type input "[PHONE_NUMBER]"
click at [371, 231] on div "Выберите способ доставки" at bounding box center [494, 233] width 362 height 16
click at [369, 261] on li "Склад - склад" at bounding box center [503, 263] width 402 height 27
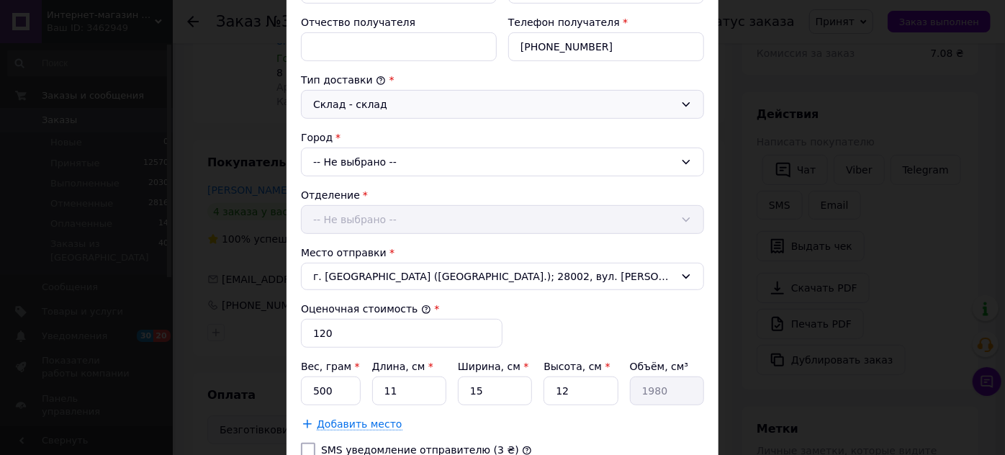
scroll to position [327, 0]
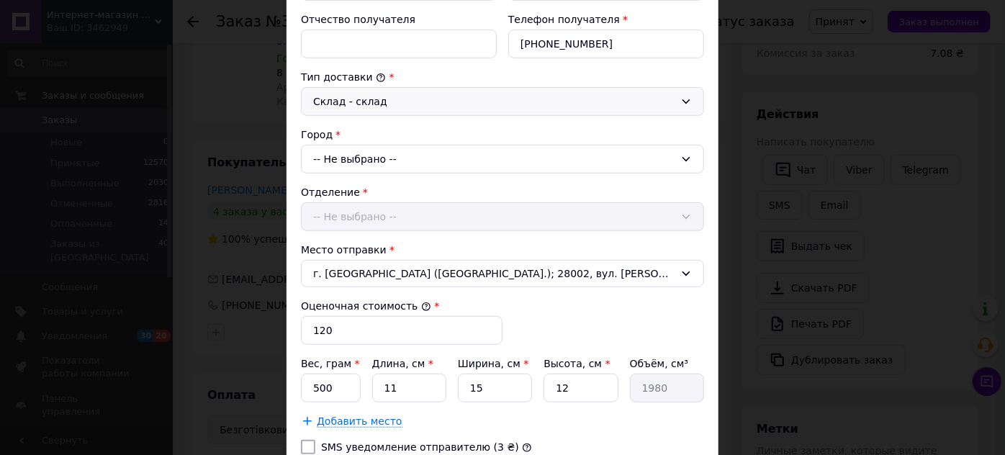
click at [386, 156] on div "-- Не выбрано --" at bounding box center [502, 159] width 403 height 29
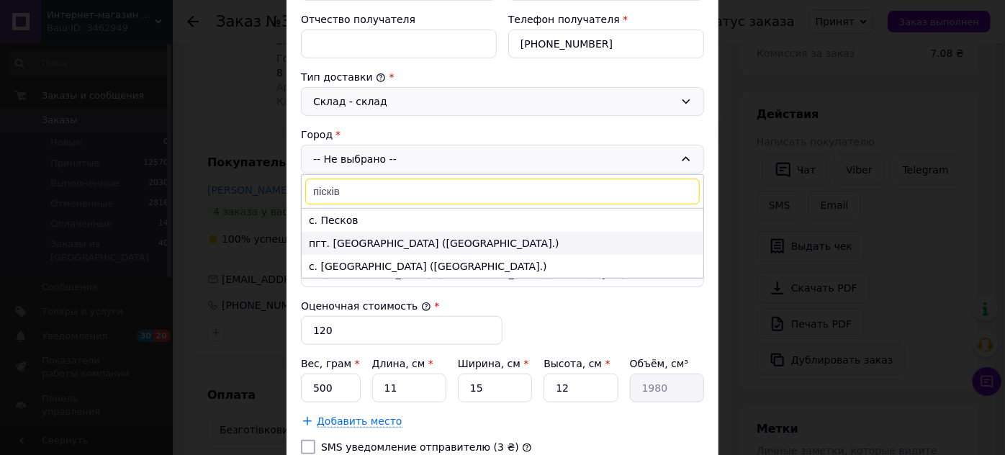
type input "пісків"
click at [374, 241] on li "пгт. [GEOGRAPHIC_DATA] ([GEOGRAPHIC_DATA].)" at bounding box center [503, 243] width 402 height 23
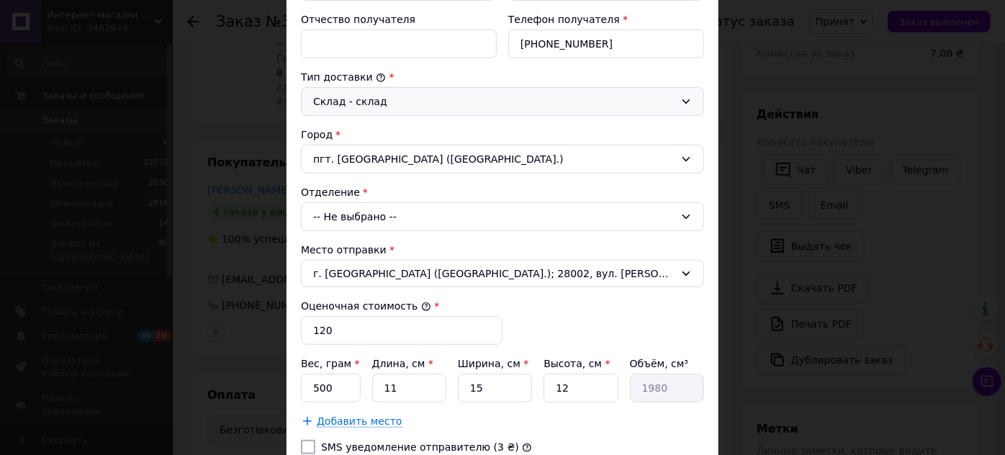
click at [369, 216] on div "-- Не выбрано --" at bounding box center [502, 216] width 403 height 29
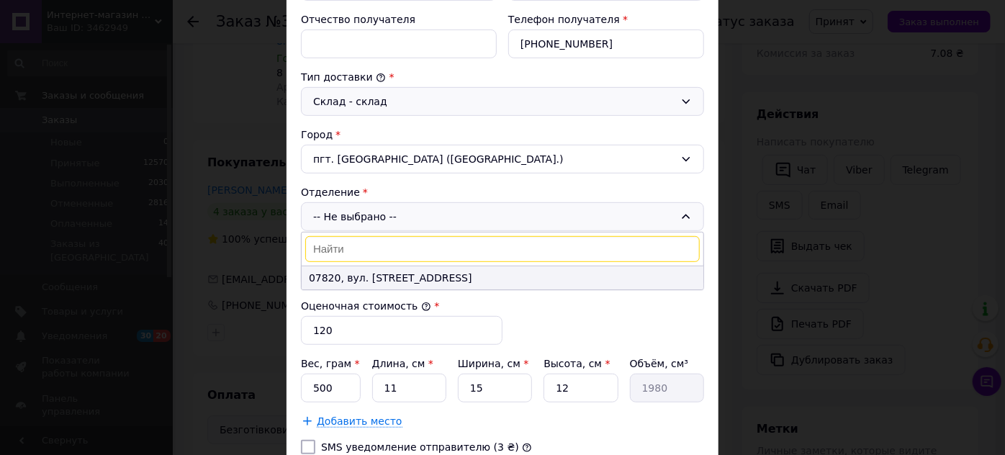
click at [398, 274] on li "07820, вул. [STREET_ADDRESS]" at bounding box center [503, 277] width 402 height 23
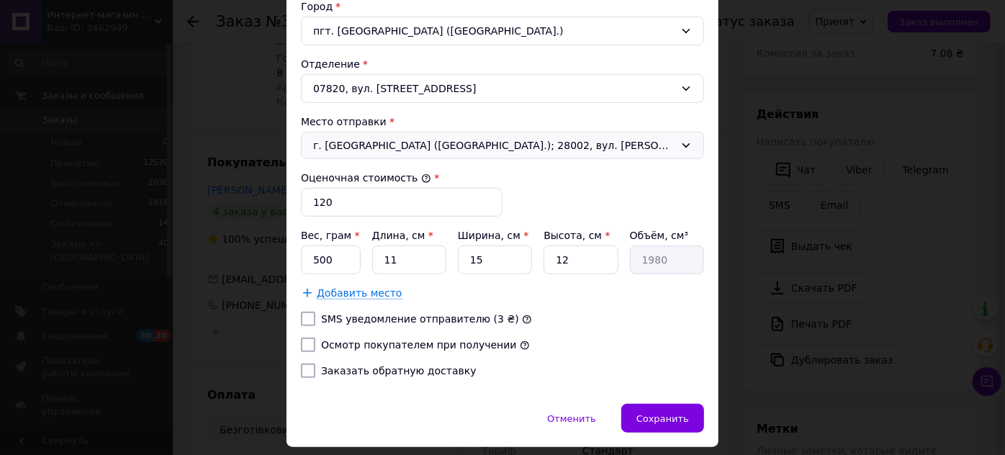
scroll to position [458, 0]
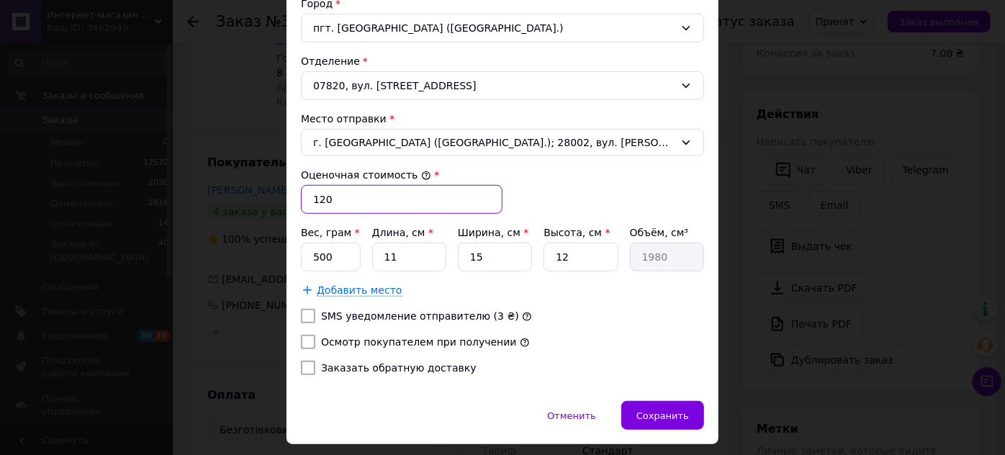
click at [321, 192] on input "120" at bounding box center [402, 199] width 202 height 29
type input "190"
click at [341, 259] on input "500" at bounding box center [331, 257] width 60 height 29
type input "598"
click at [418, 251] on input "11" at bounding box center [409, 257] width 74 height 29
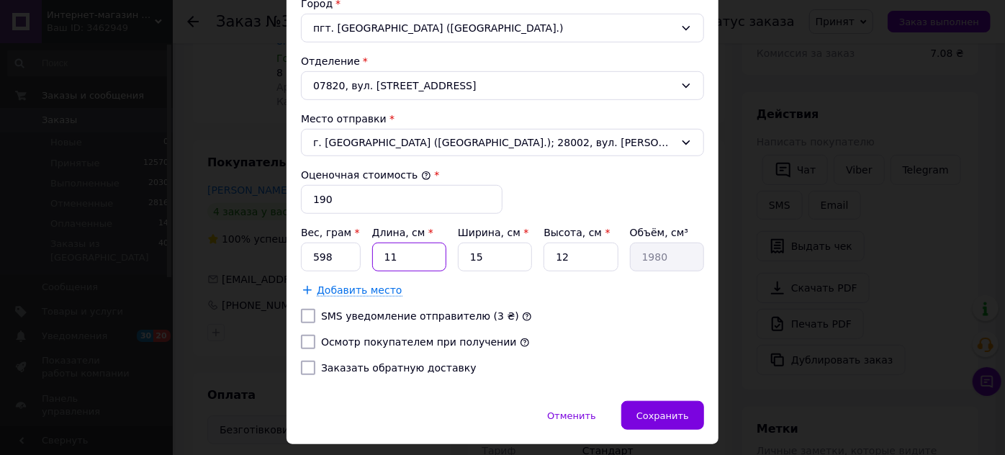
type input "1"
type input "180"
type input "3"
type input "540"
type input "30"
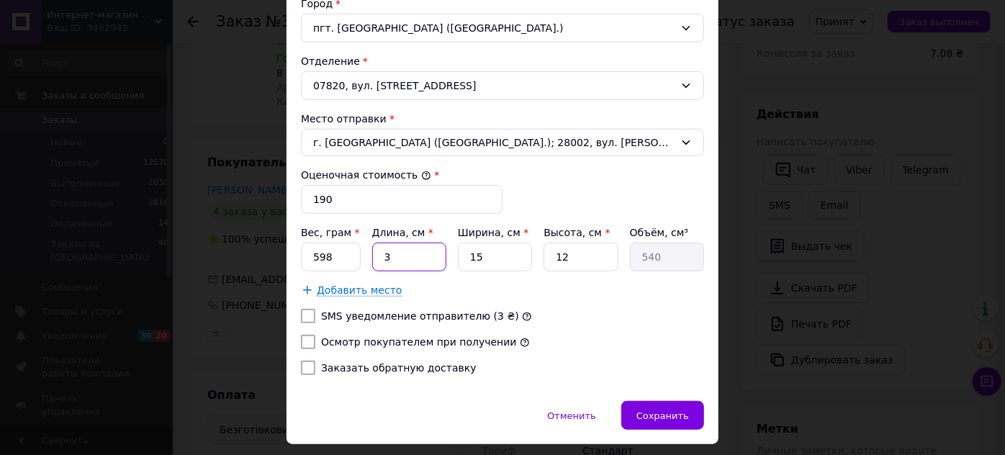
type input "5400"
type input "30"
click at [488, 252] on input "15" at bounding box center [495, 257] width 74 height 29
type input "1"
type input "360"
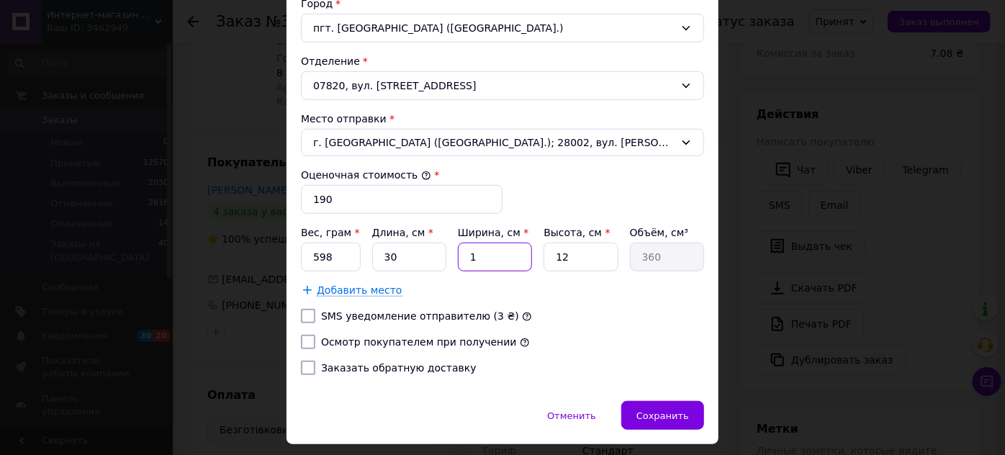
type input "19"
type input "6840"
type input "19"
click at [568, 253] on input "12" at bounding box center [581, 257] width 74 height 29
type input "1"
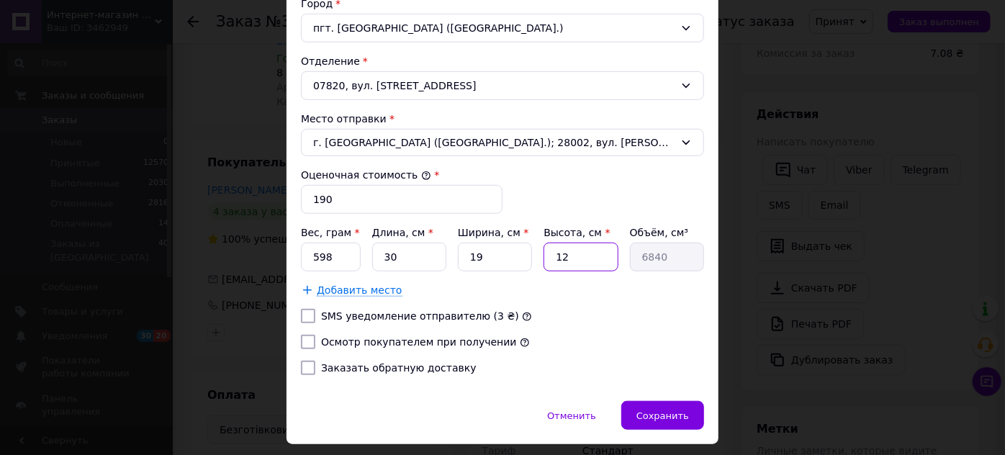
type input "570"
type input "10"
type input "5700"
type input "10"
click at [421, 337] on label "Осмотр покупателем при получении" at bounding box center [419, 342] width 196 height 12
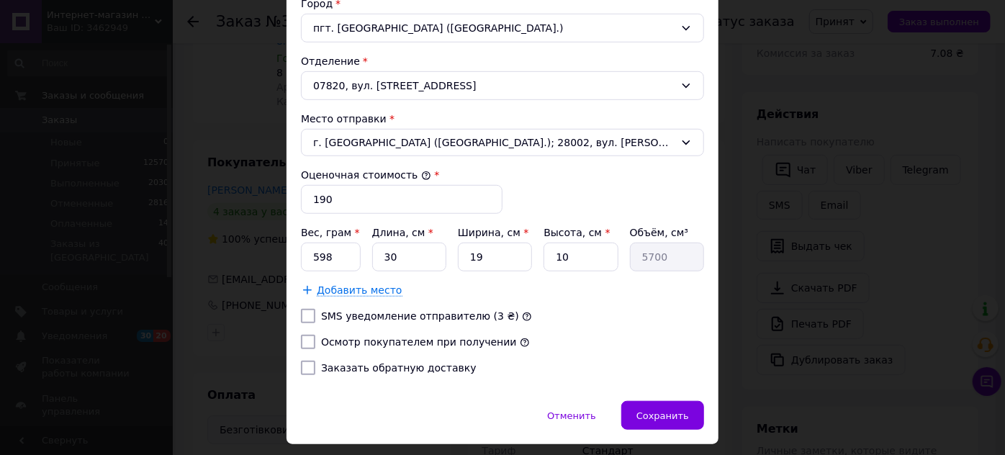
click at [315, 337] on input "Осмотр покупателем при получении" at bounding box center [308, 342] width 14 height 14
checkbox input "true"
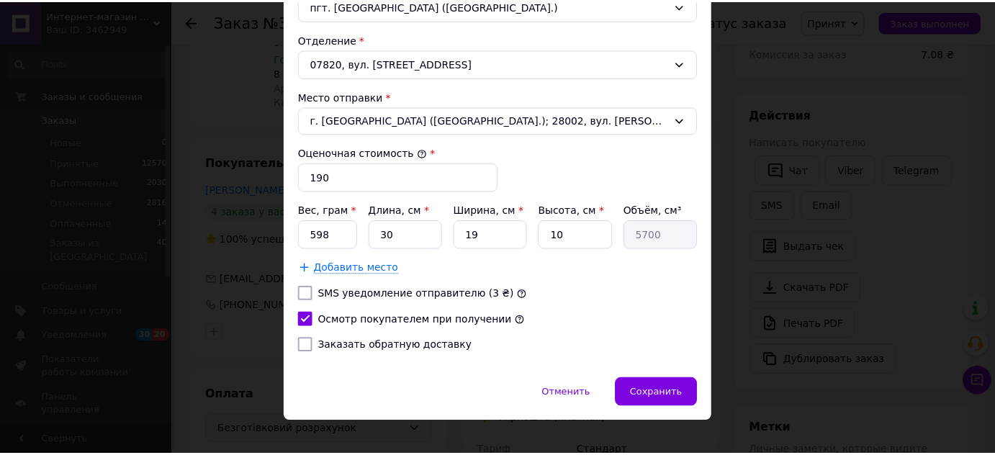
scroll to position [493, 0]
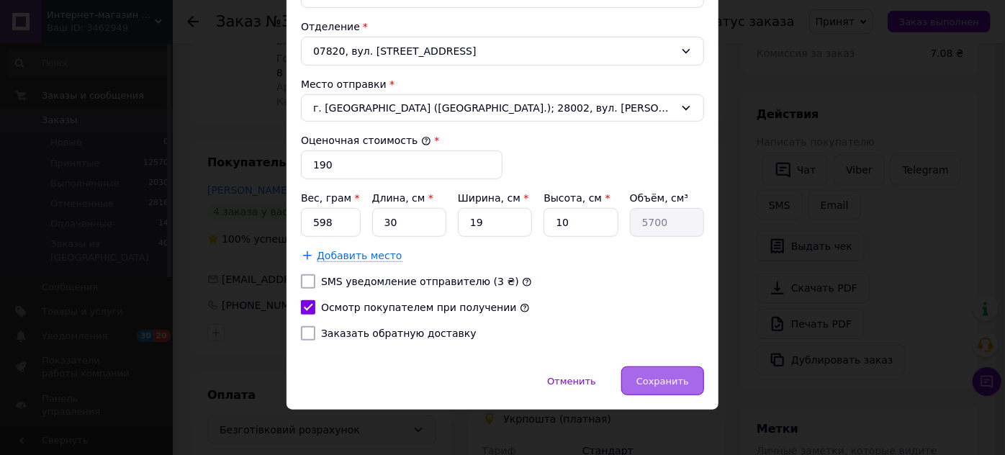
click at [678, 376] on span "Сохранить" at bounding box center [663, 381] width 53 height 11
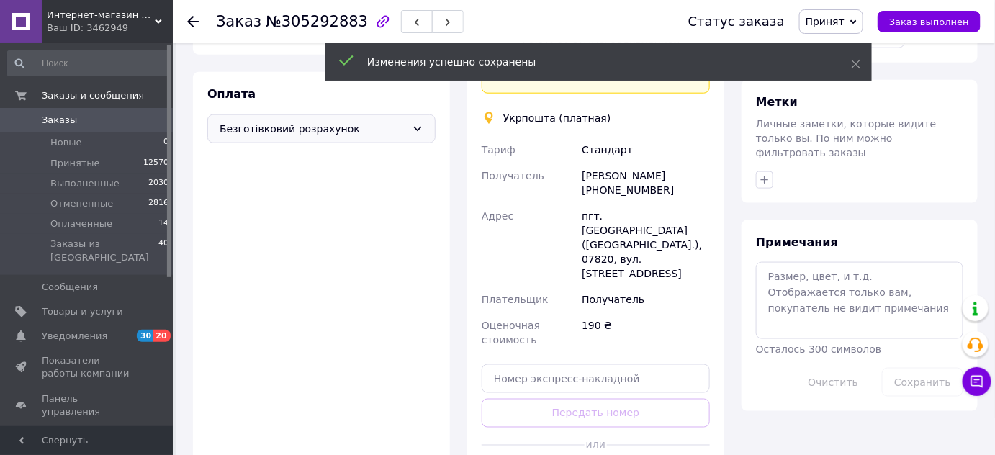
scroll to position [523, 0]
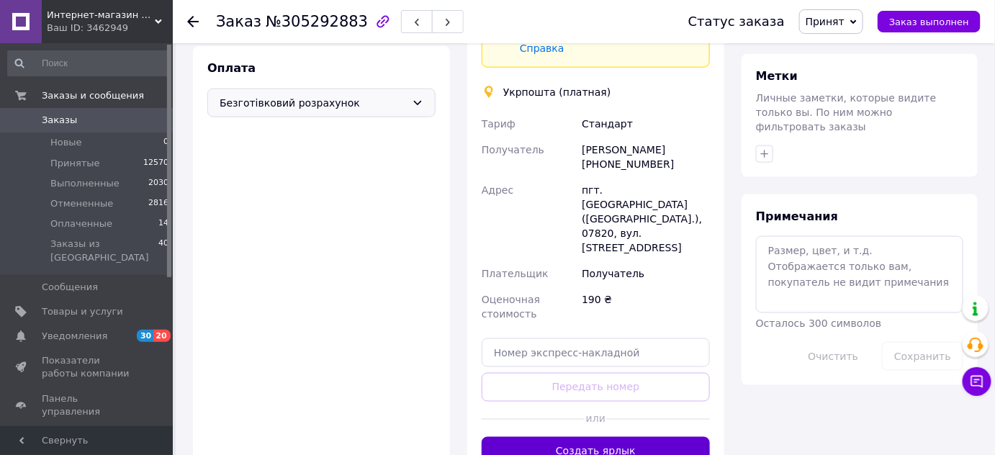
click at [615, 437] on button "Создать ярлык" at bounding box center [596, 451] width 228 height 29
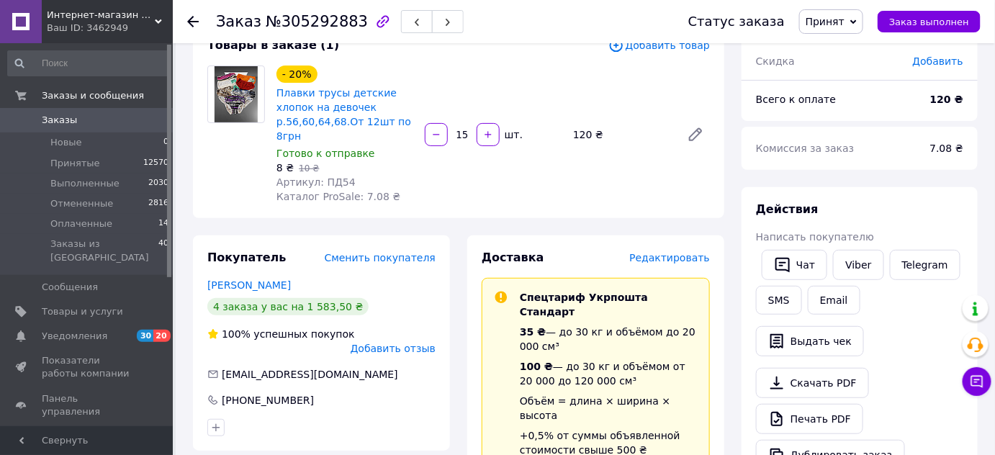
scroll to position [0, 0]
